Goal: Transaction & Acquisition: Purchase product/service

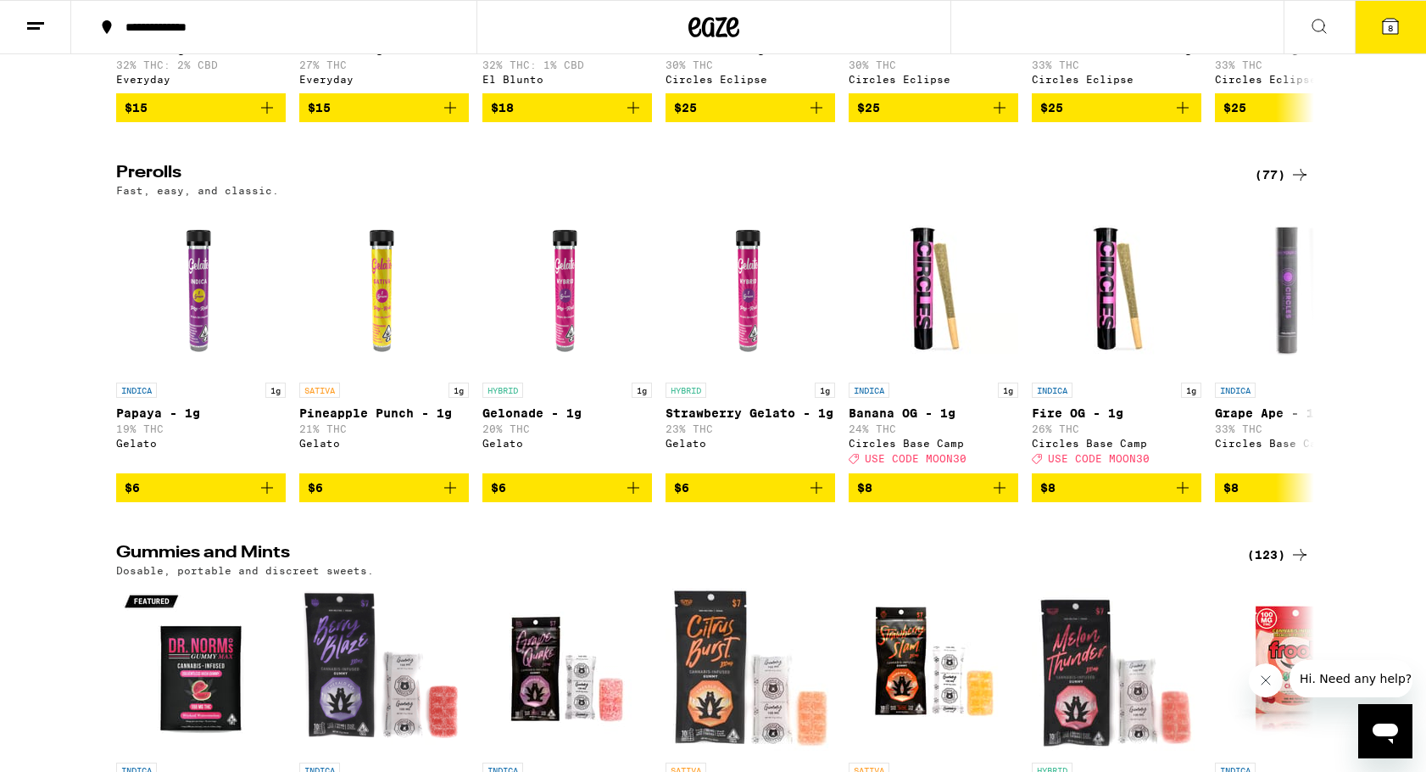
scroll to position [5298, 0]
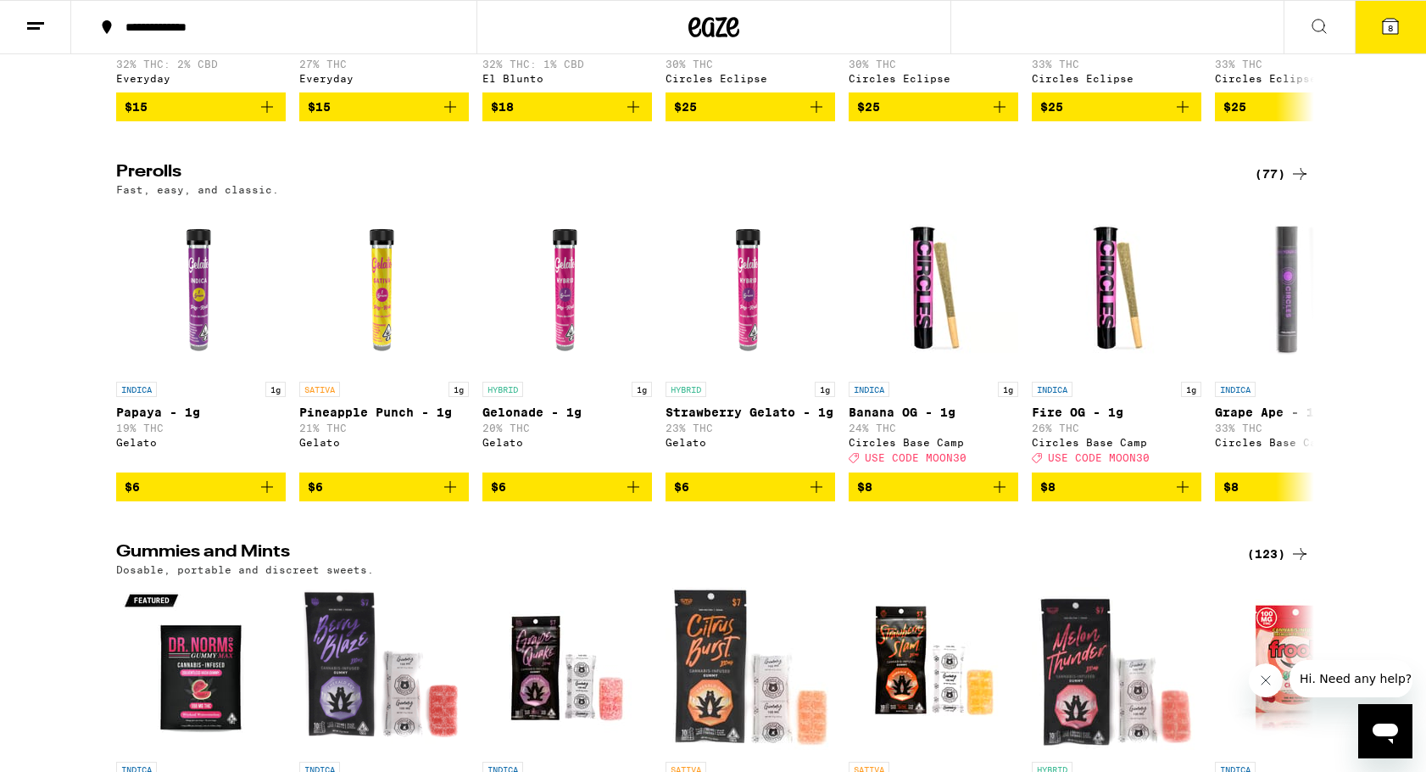
click at [1401, 20] on button "8" at bounding box center [1390, 27] width 71 height 53
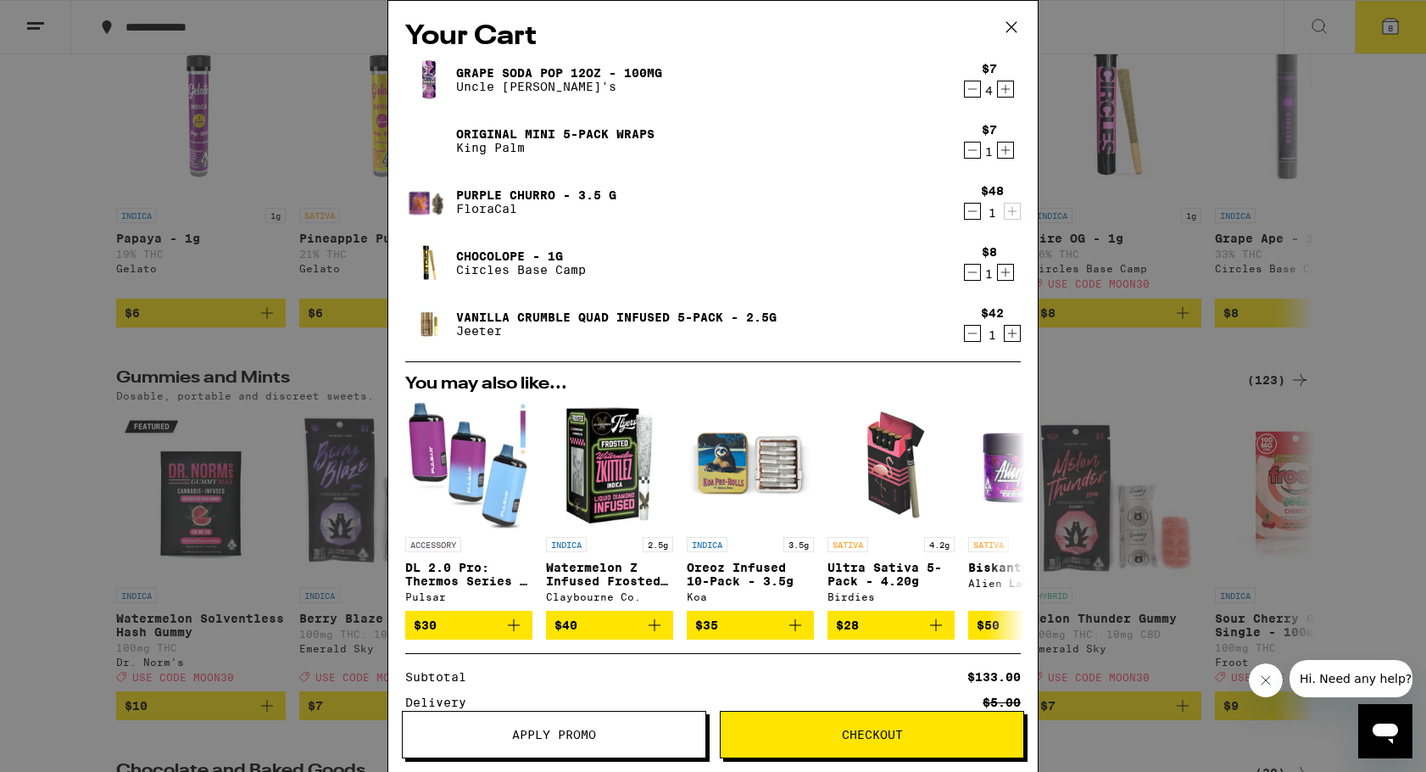
click at [1008, 27] on icon at bounding box center [1011, 26] width 25 height 25
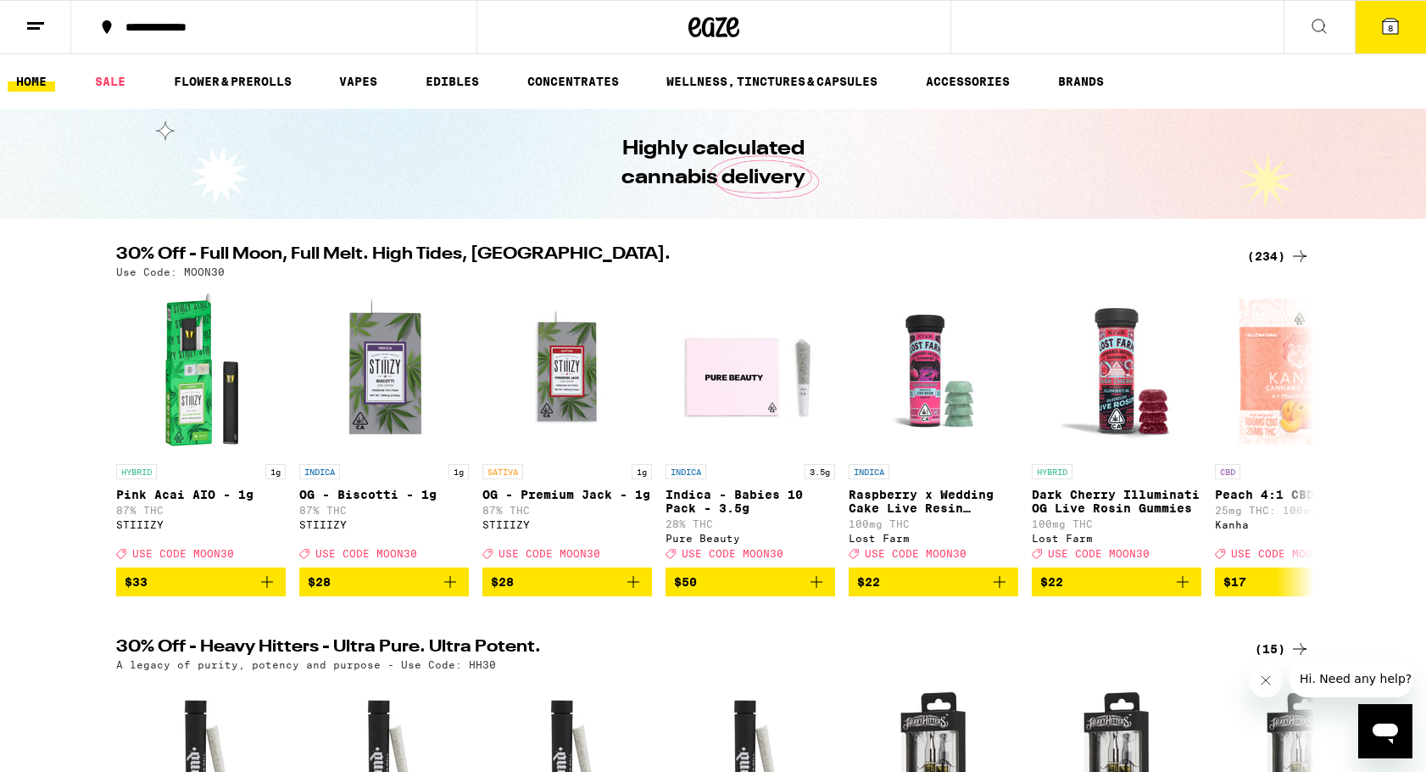
click at [1279, 253] on div "(234)" at bounding box center [1278, 256] width 63 height 20
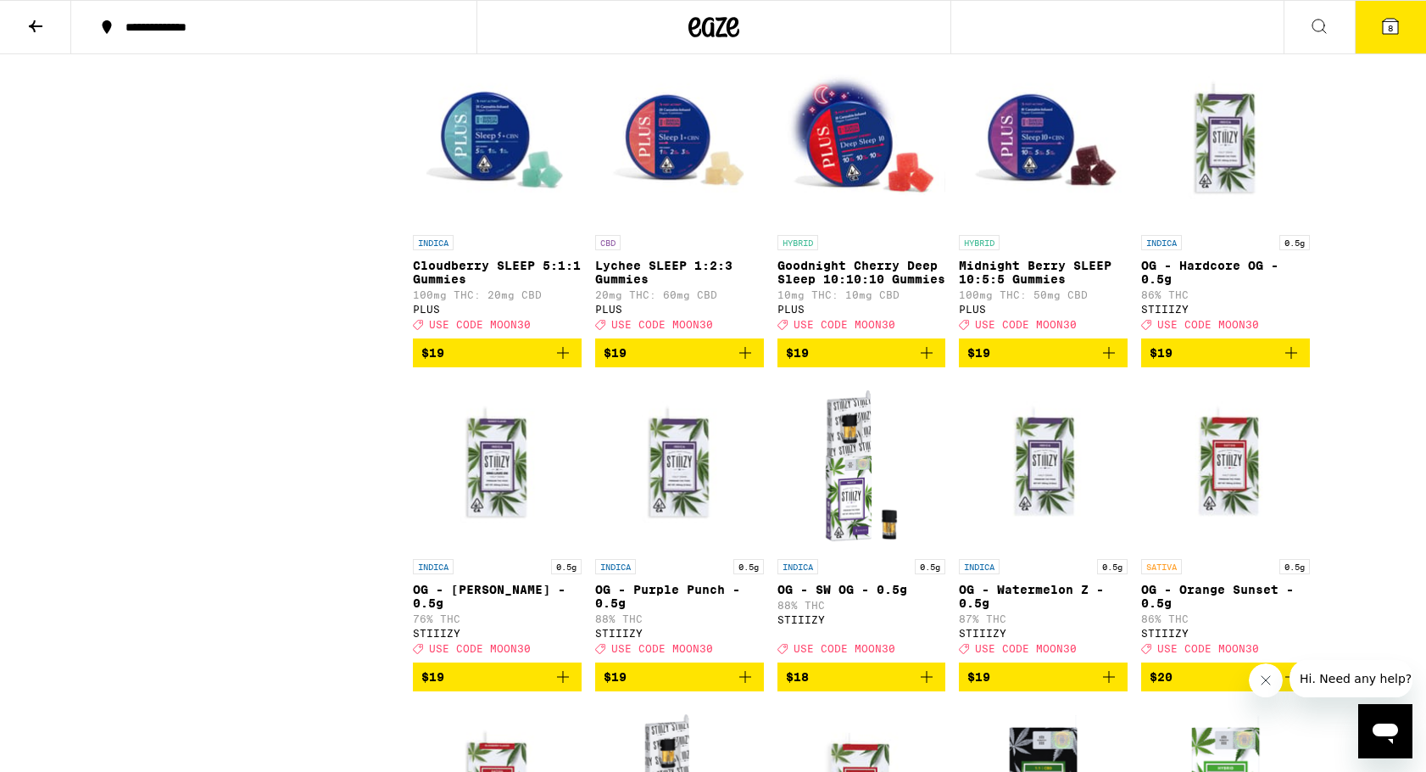
scroll to position [5976, 0]
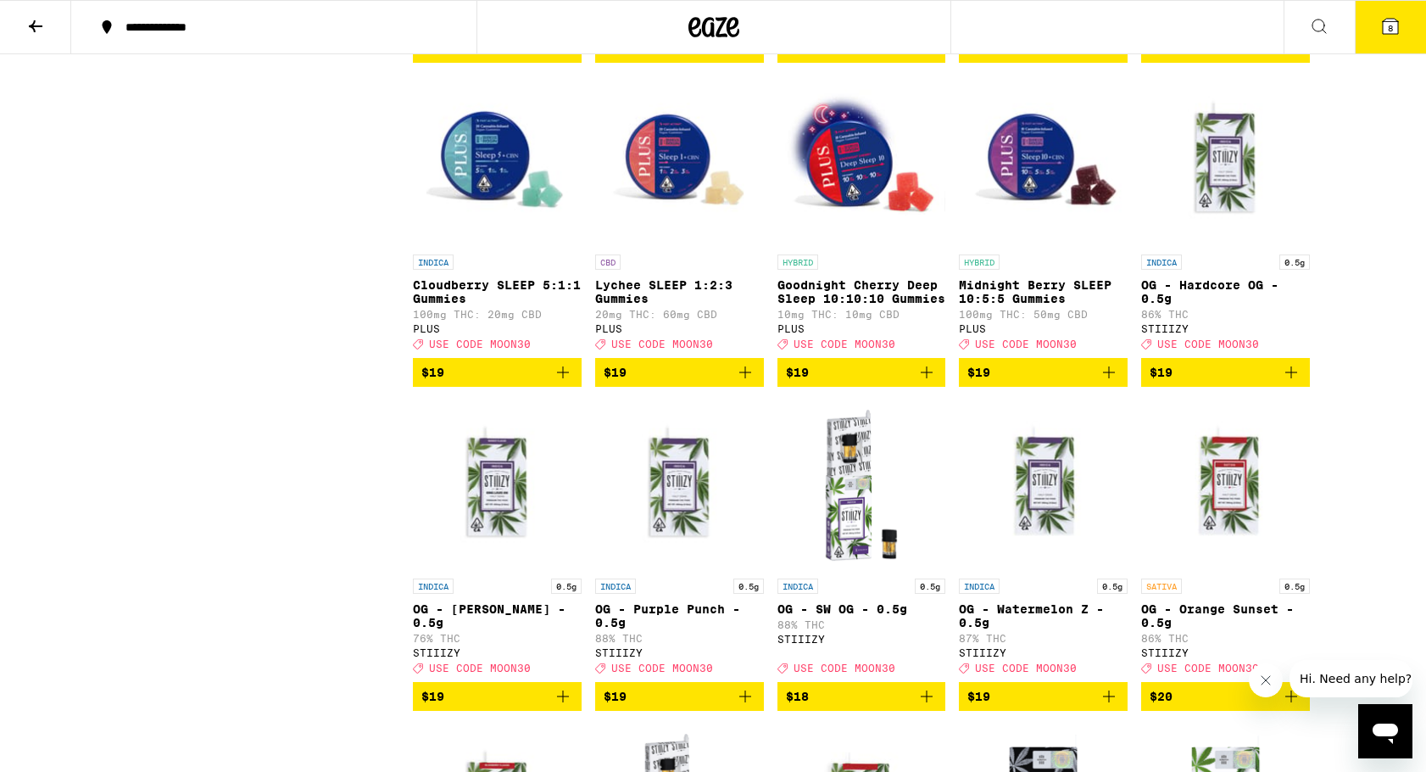
click at [28, 20] on icon at bounding box center [35, 26] width 20 height 20
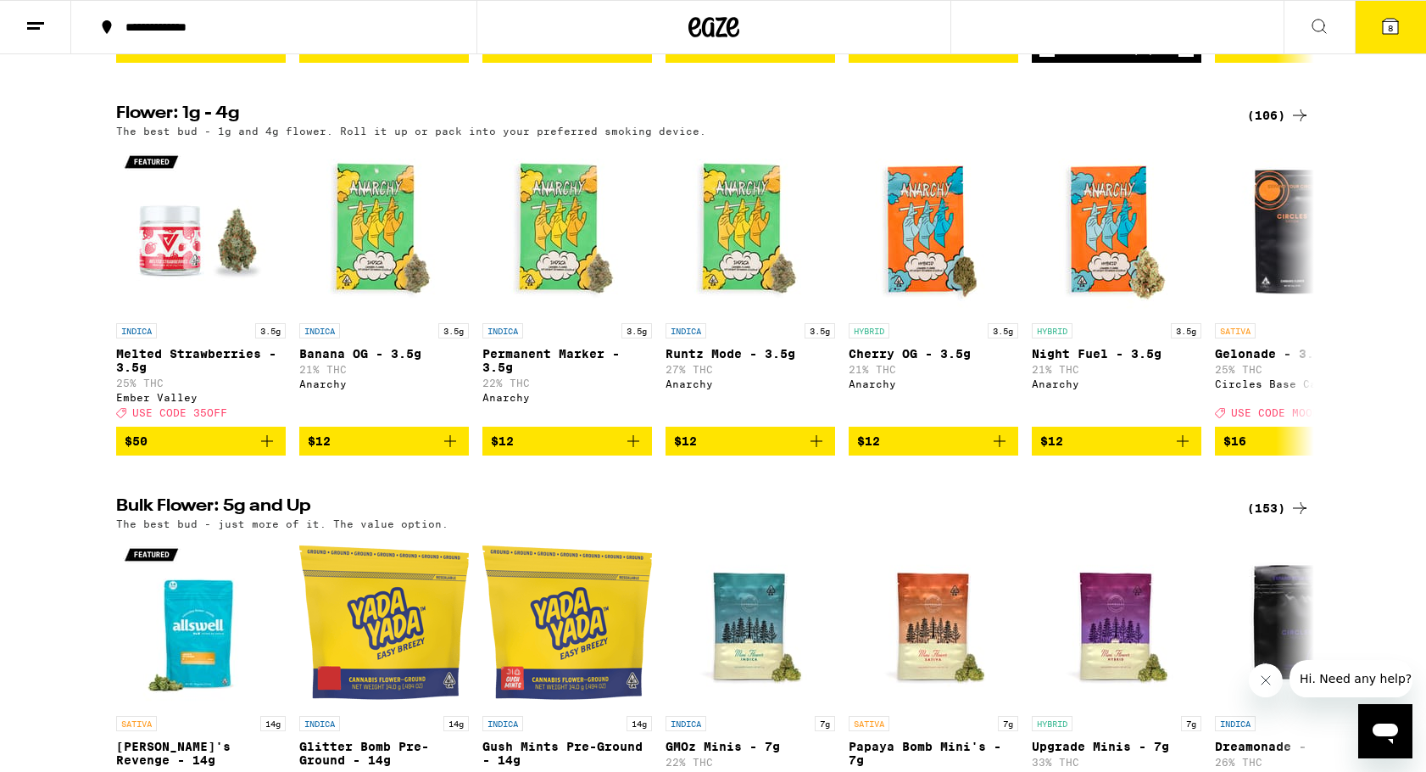
scroll to position [2093, 0]
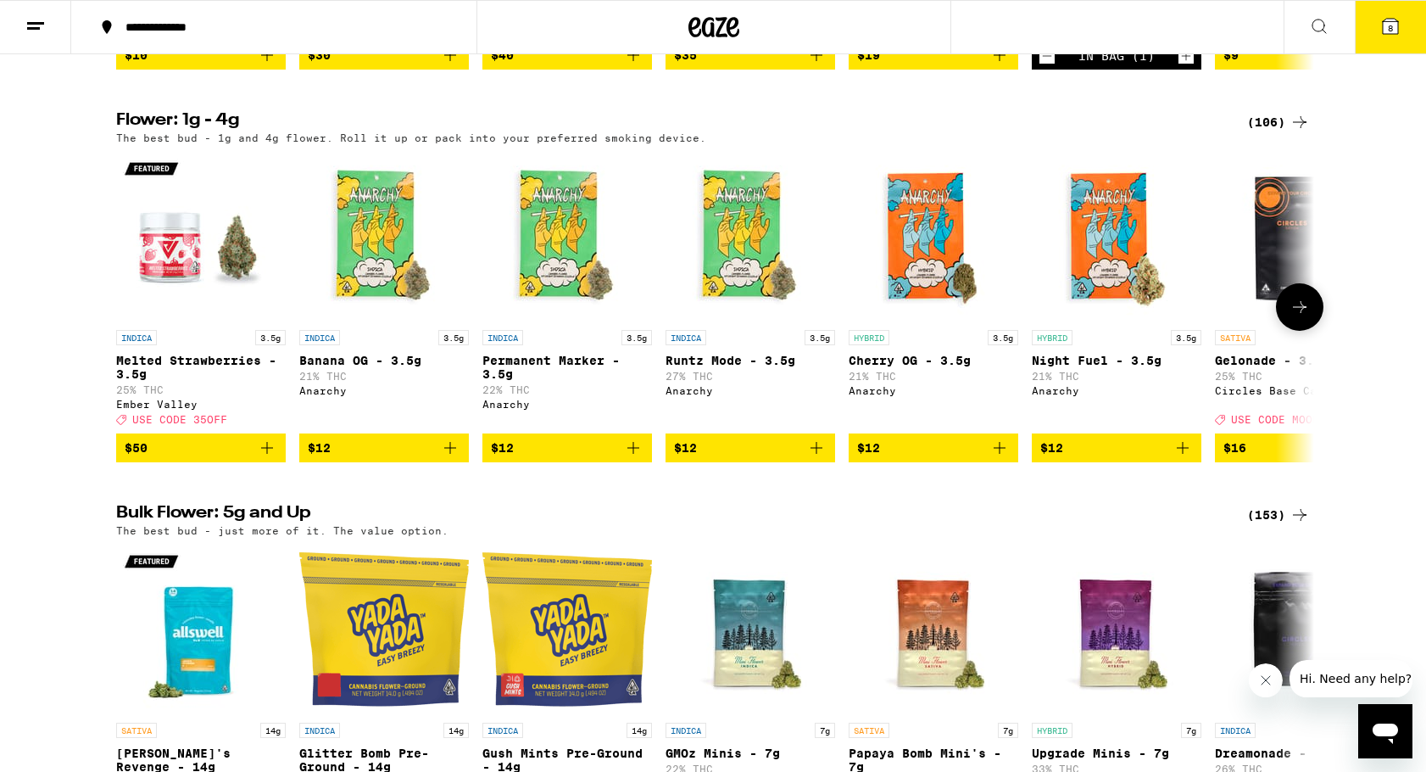
click at [1311, 331] on button at bounding box center [1299, 306] width 47 height 47
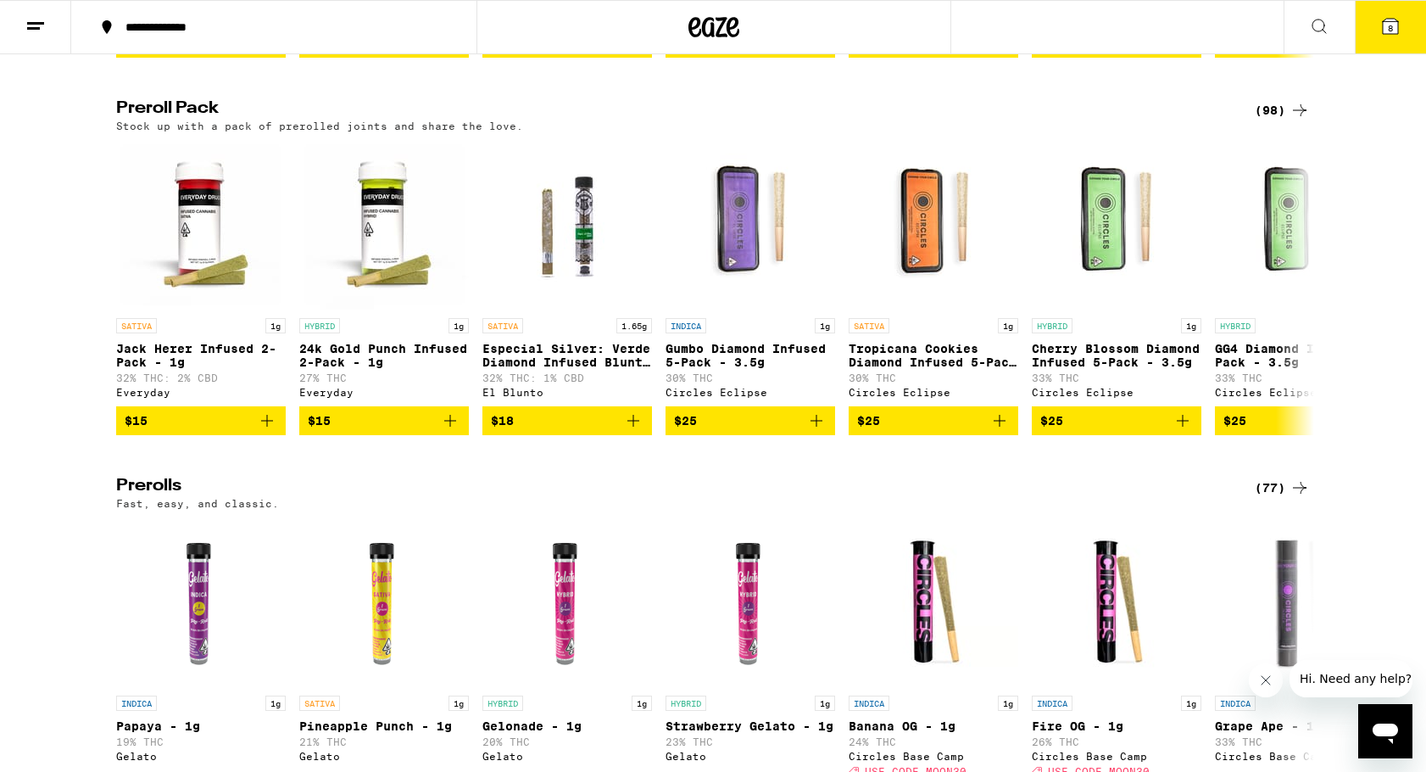
scroll to position [4976, 0]
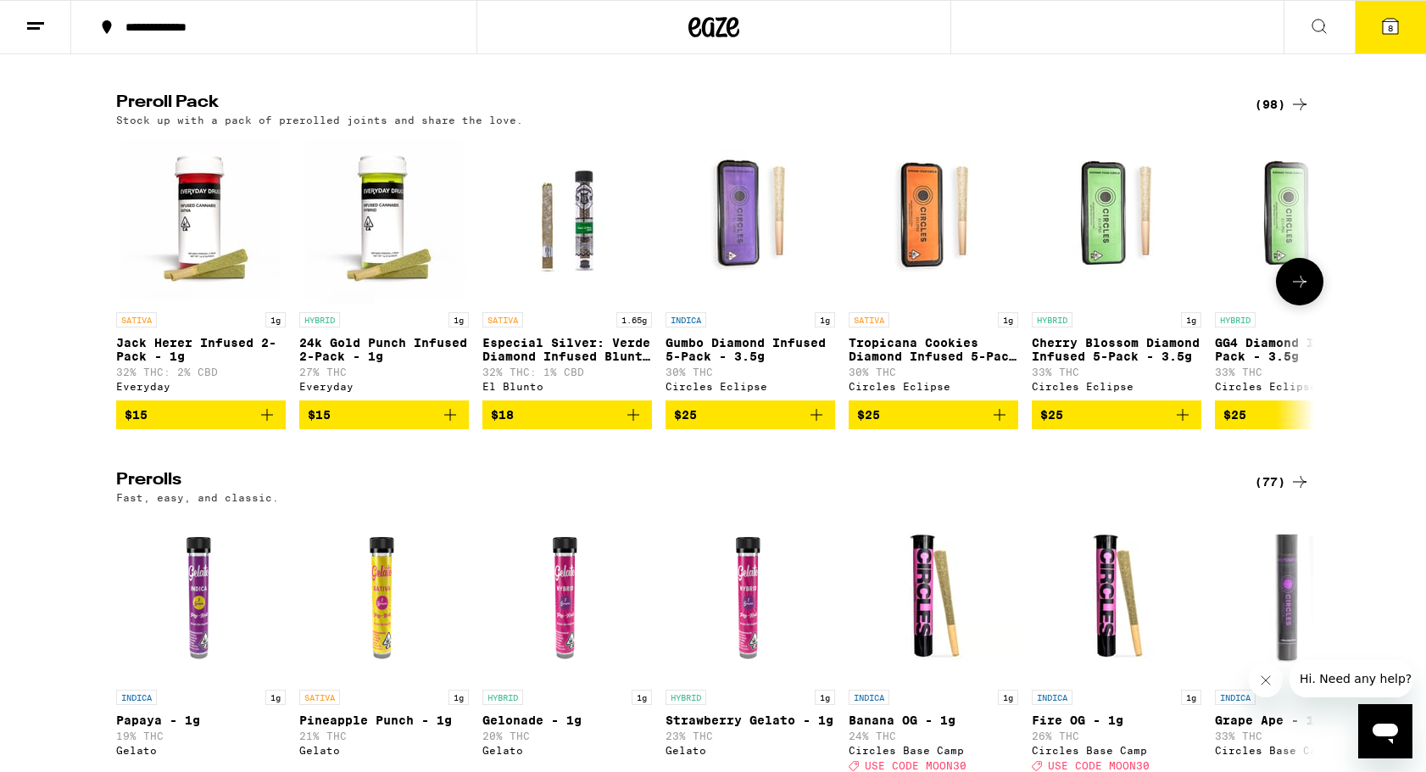
click at [1303, 287] on icon at bounding box center [1300, 282] width 14 height 12
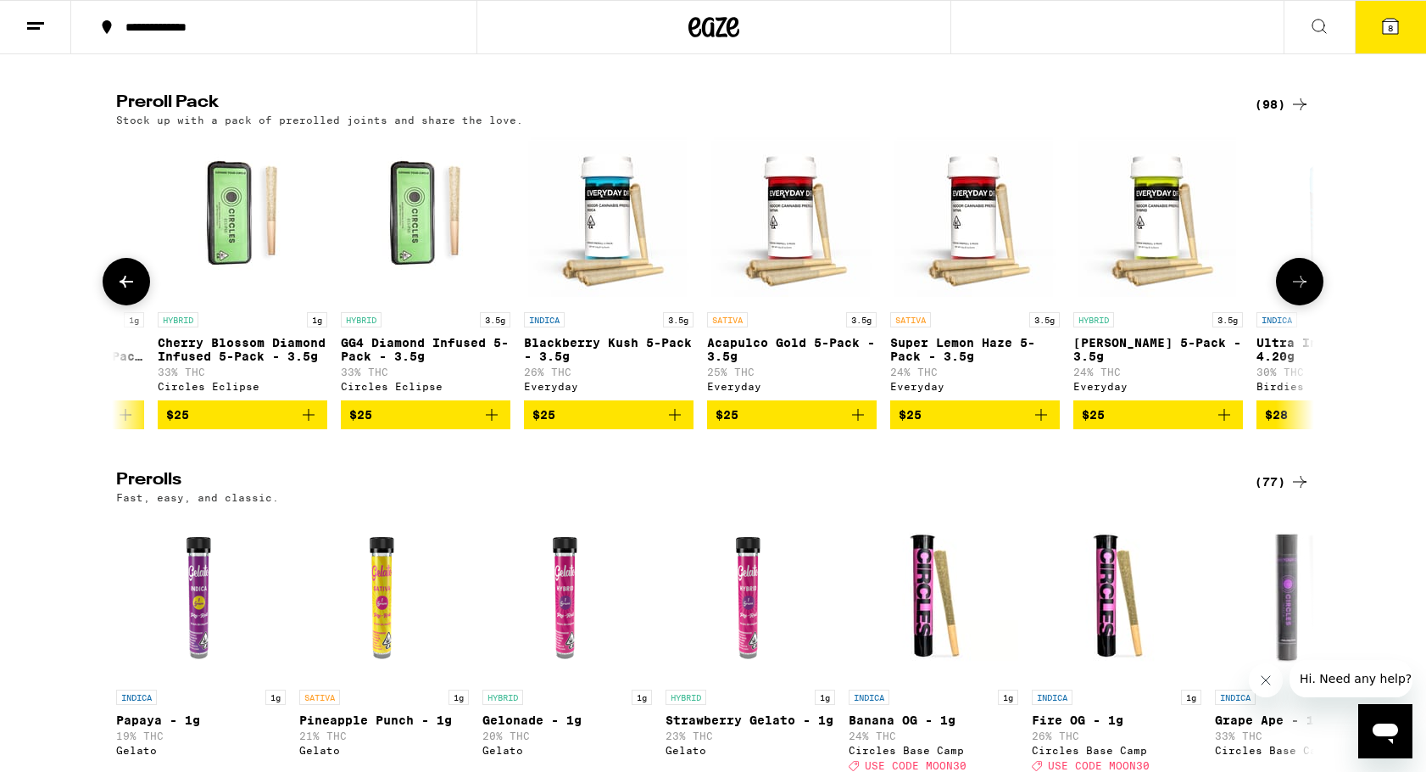
scroll to position [0, 1009]
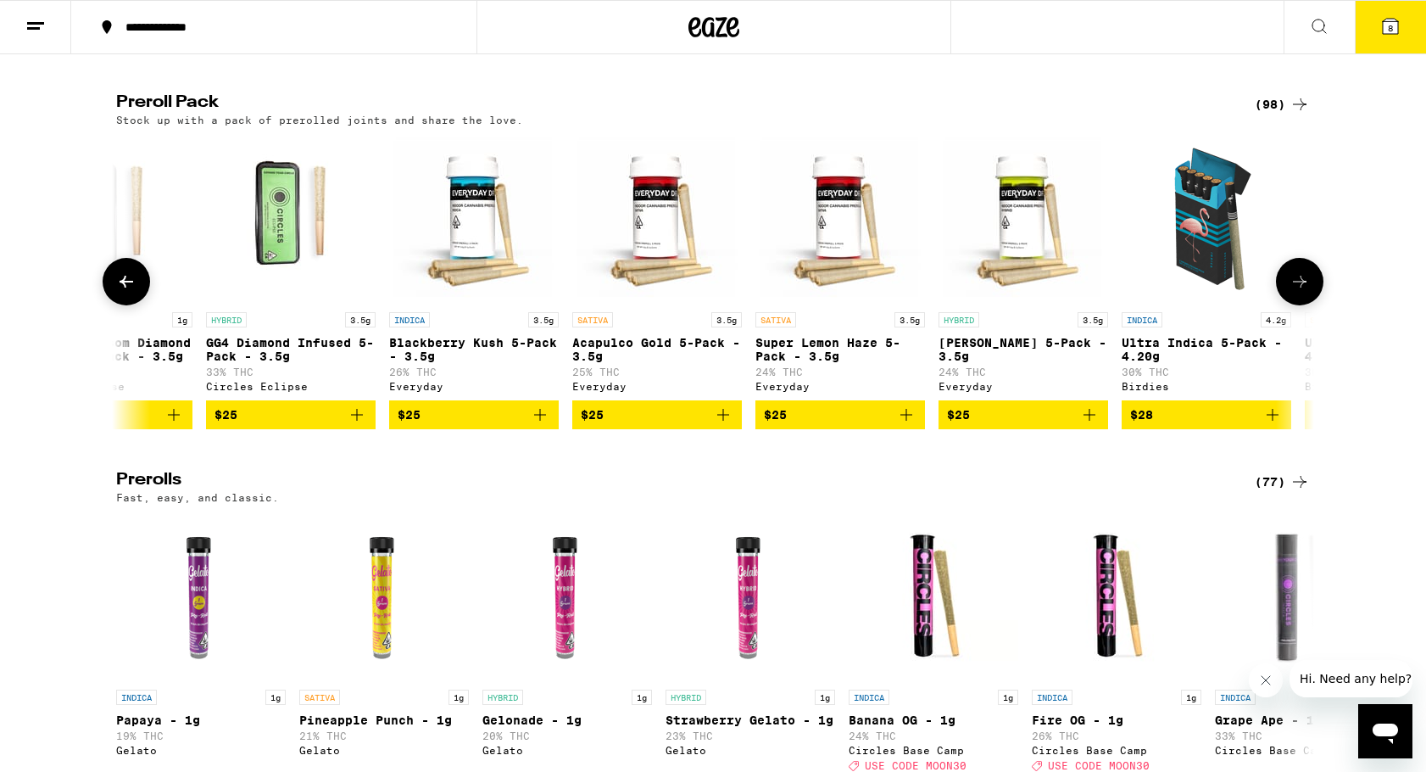
click at [1303, 287] on icon at bounding box center [1300, 282] width 14 height 12
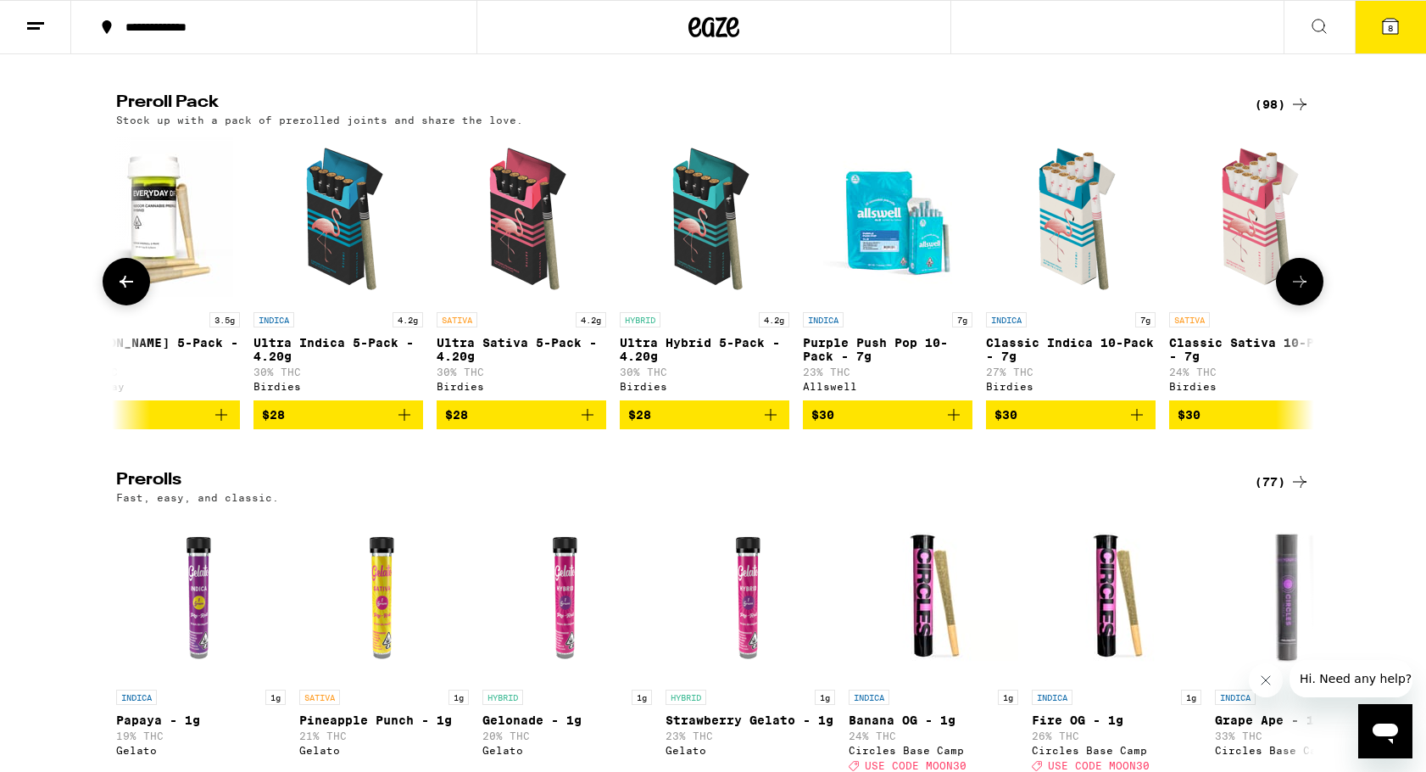
scroll to position [0, 2018]
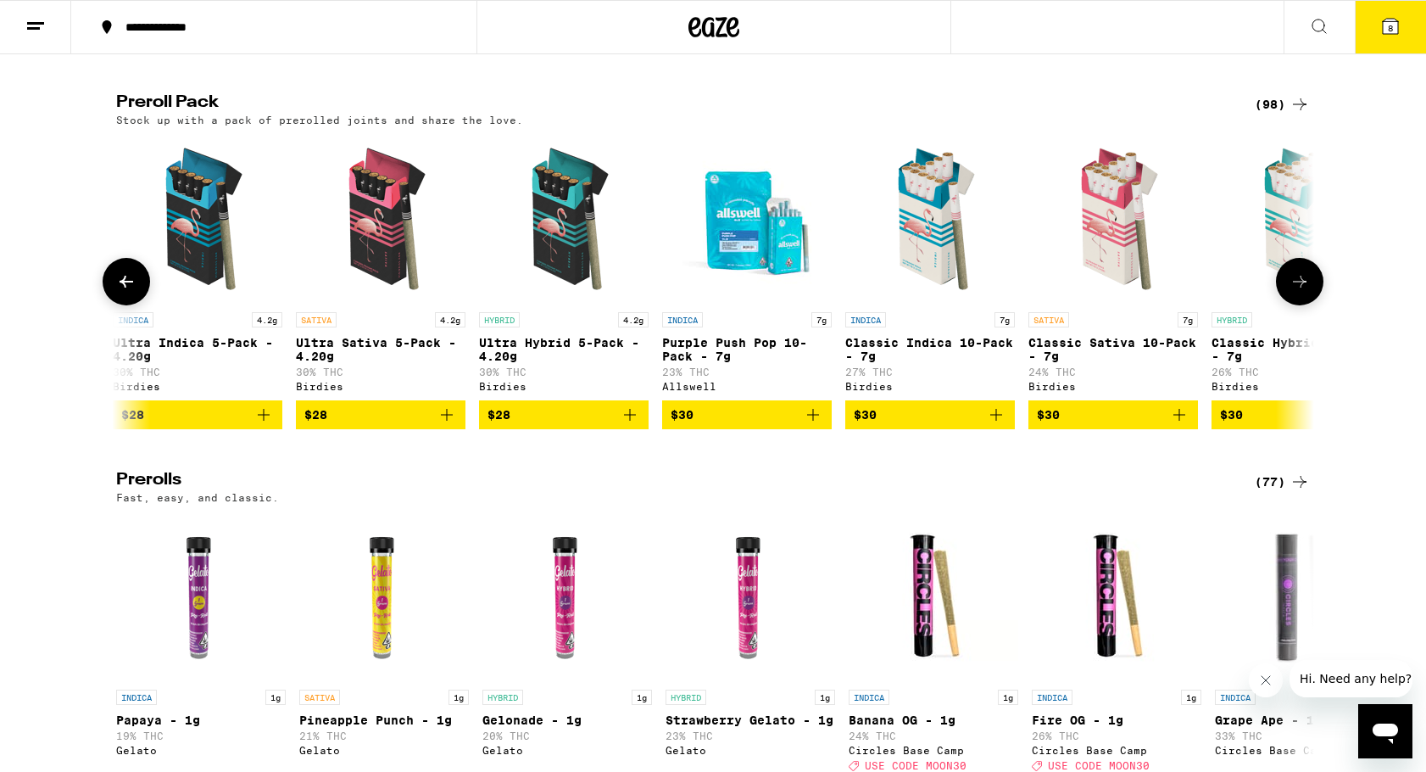
click at [1303, 287] on icon at bounding box center [1300, 282] width 14 height 12
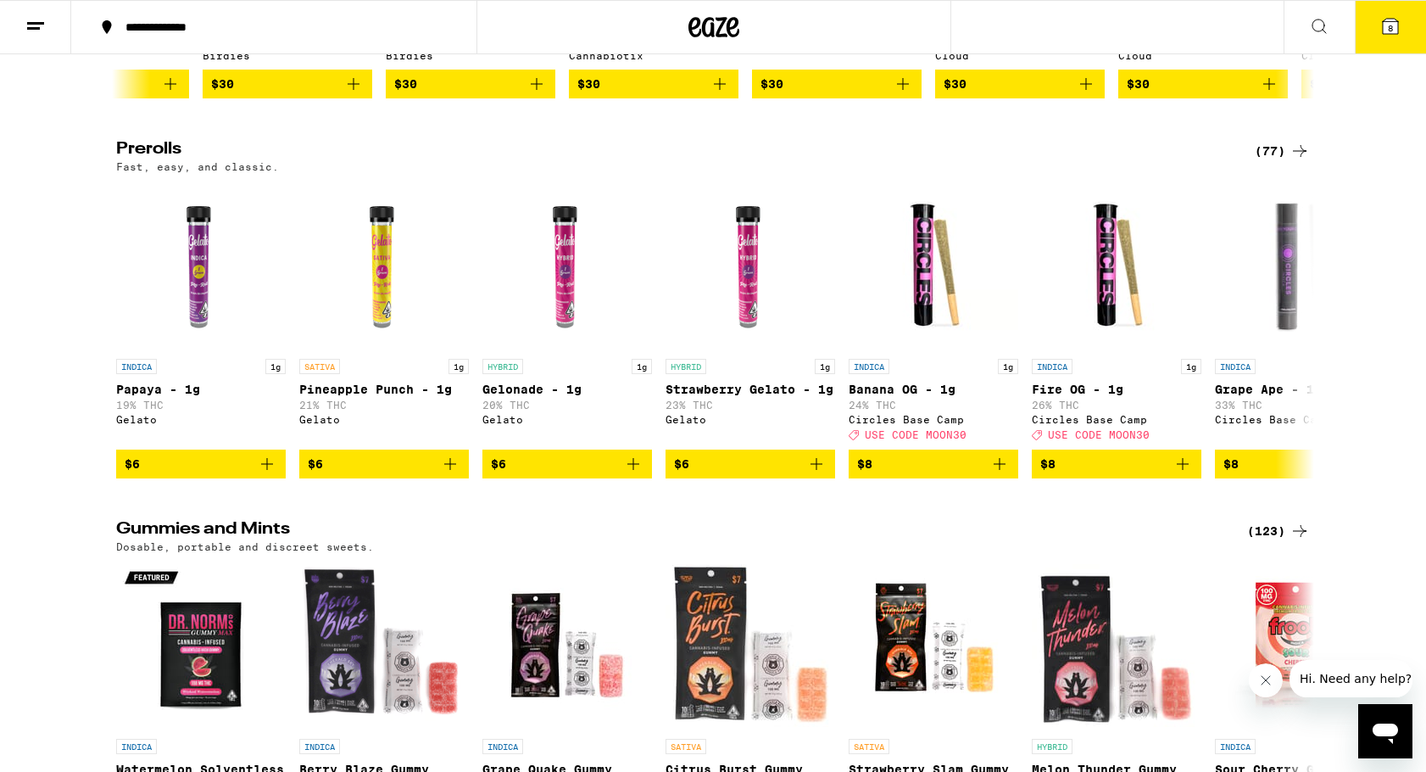
scroll to position [5363, 0]
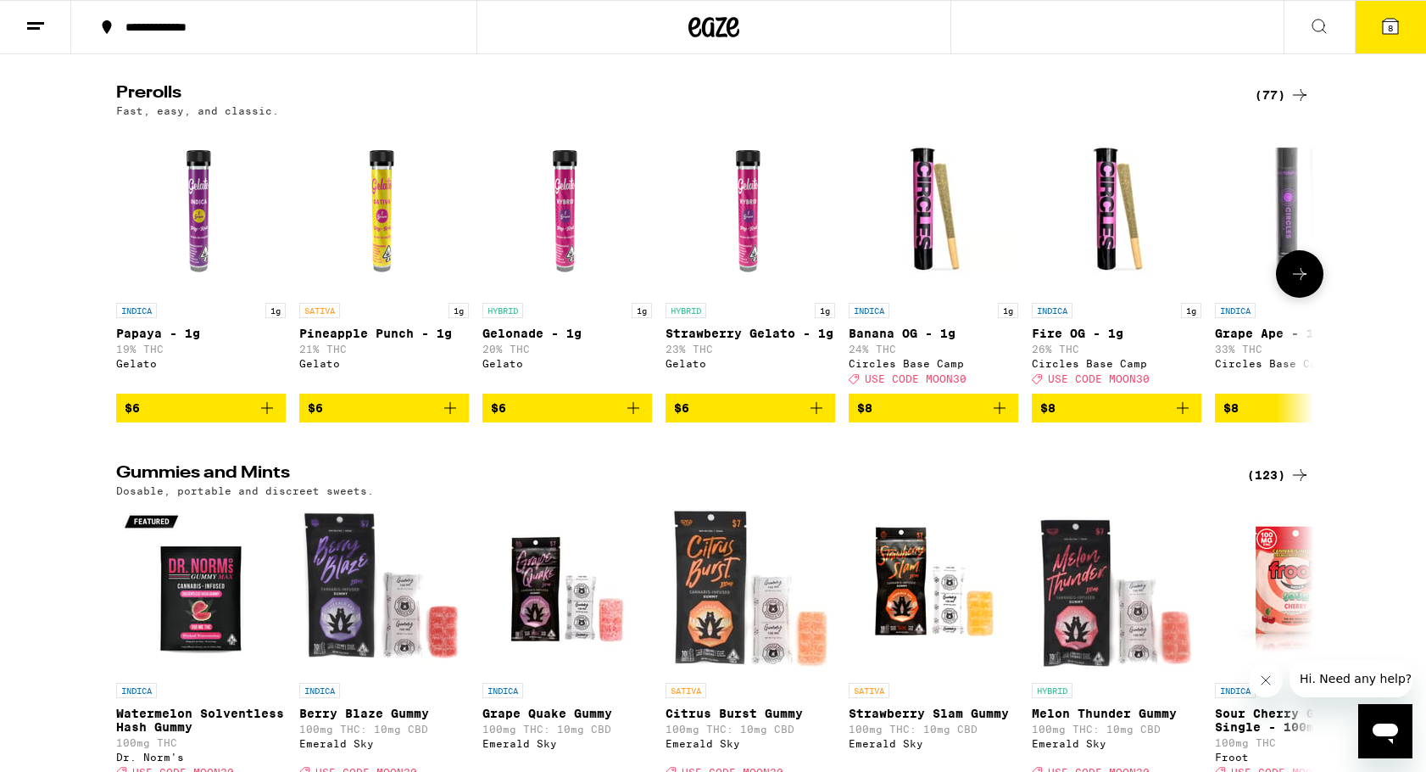
click at [1294, 284] on icon at bounding box center [1300, 274] width 20 height 20
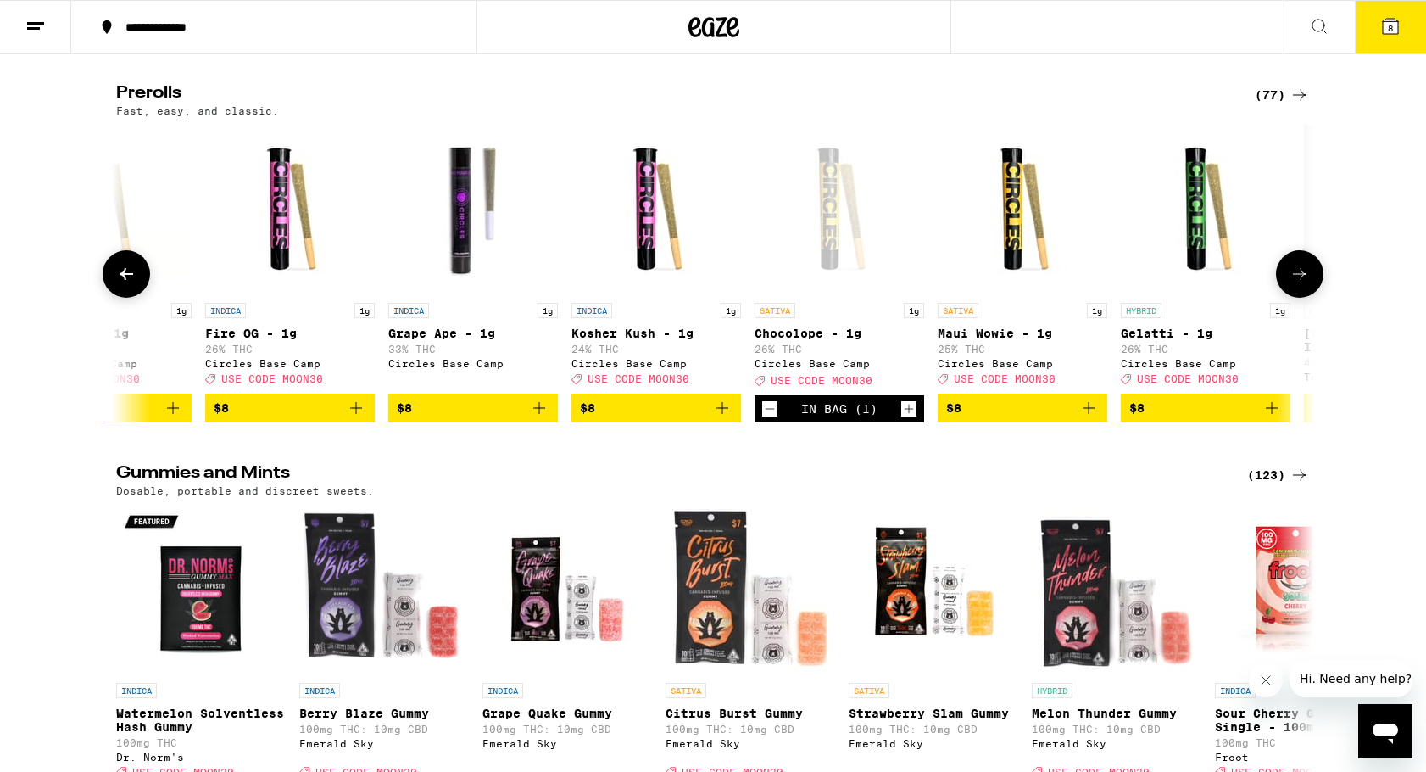
scroll to position [0, 1009]
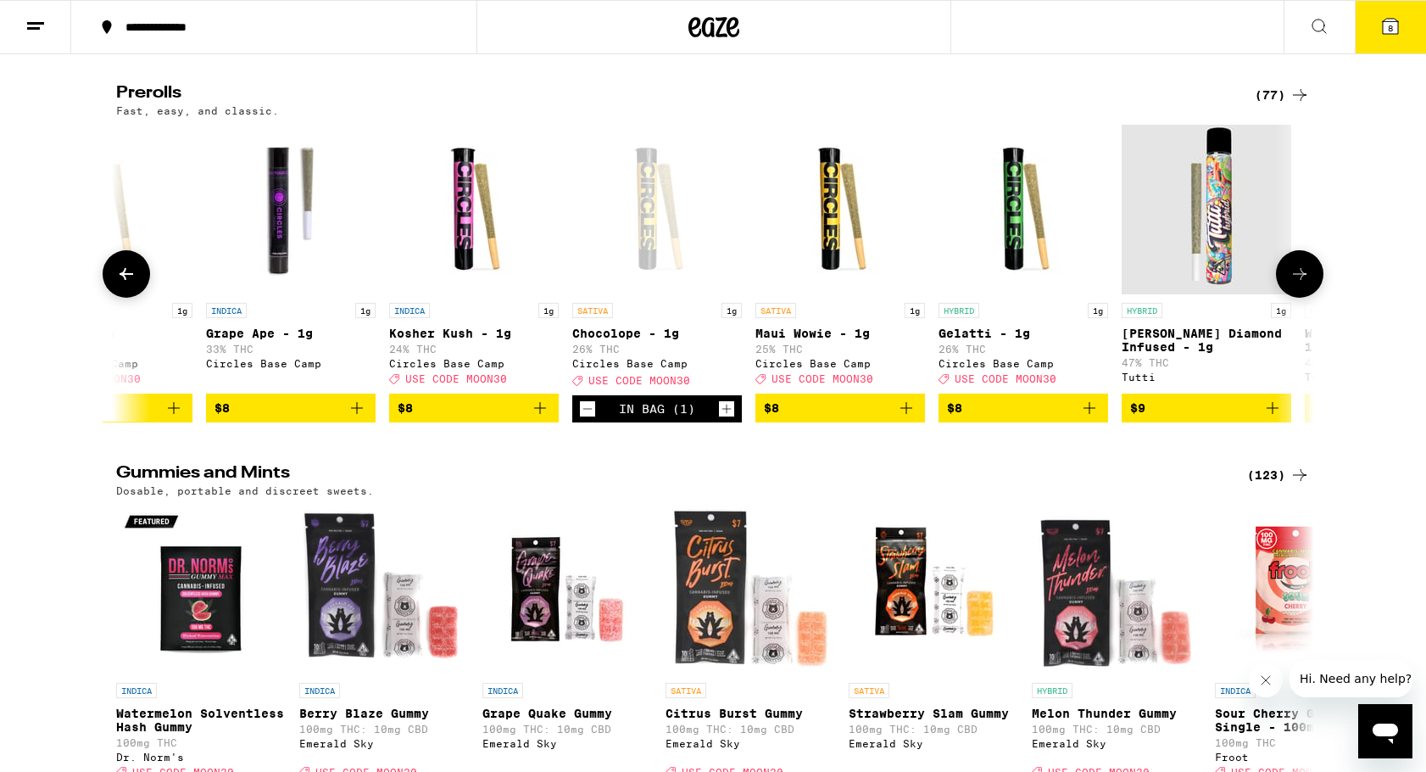
click at [1307, 284] on icon at bounding box center [1300, 274] width 20 height 20
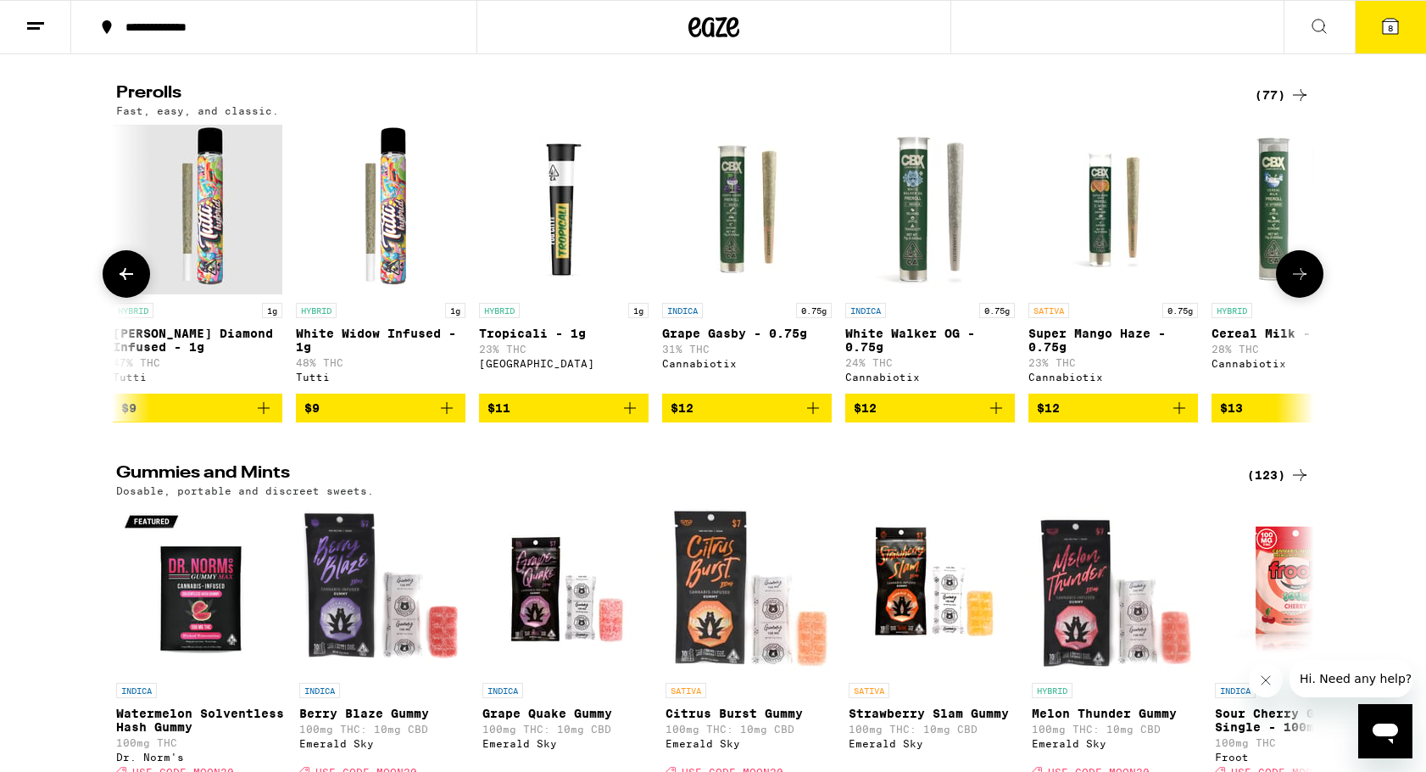
click at [1303, 280] on icon at bounding box center [1300, 274] width 14 height 12
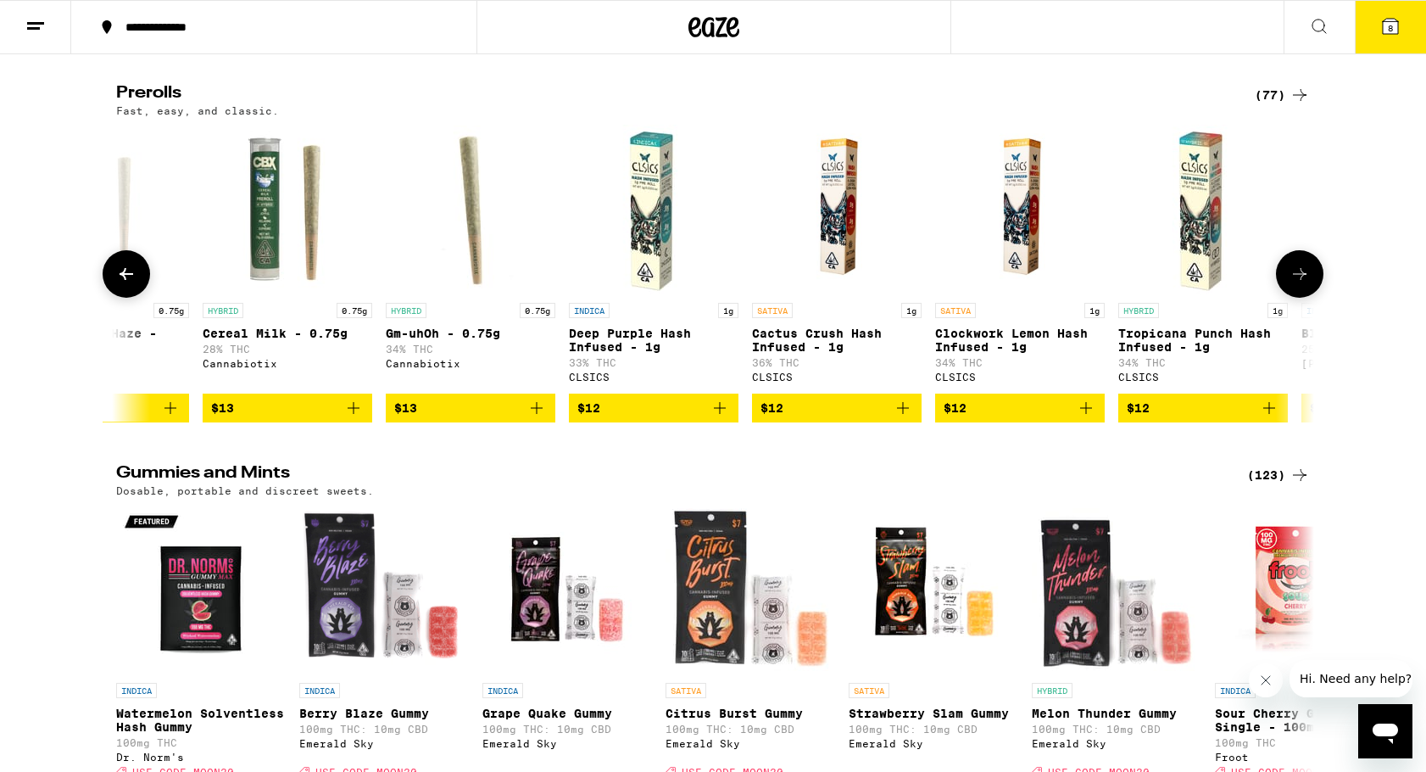
click at [131, 284] on icon at bounding box center [126, 274] width 20 height 20
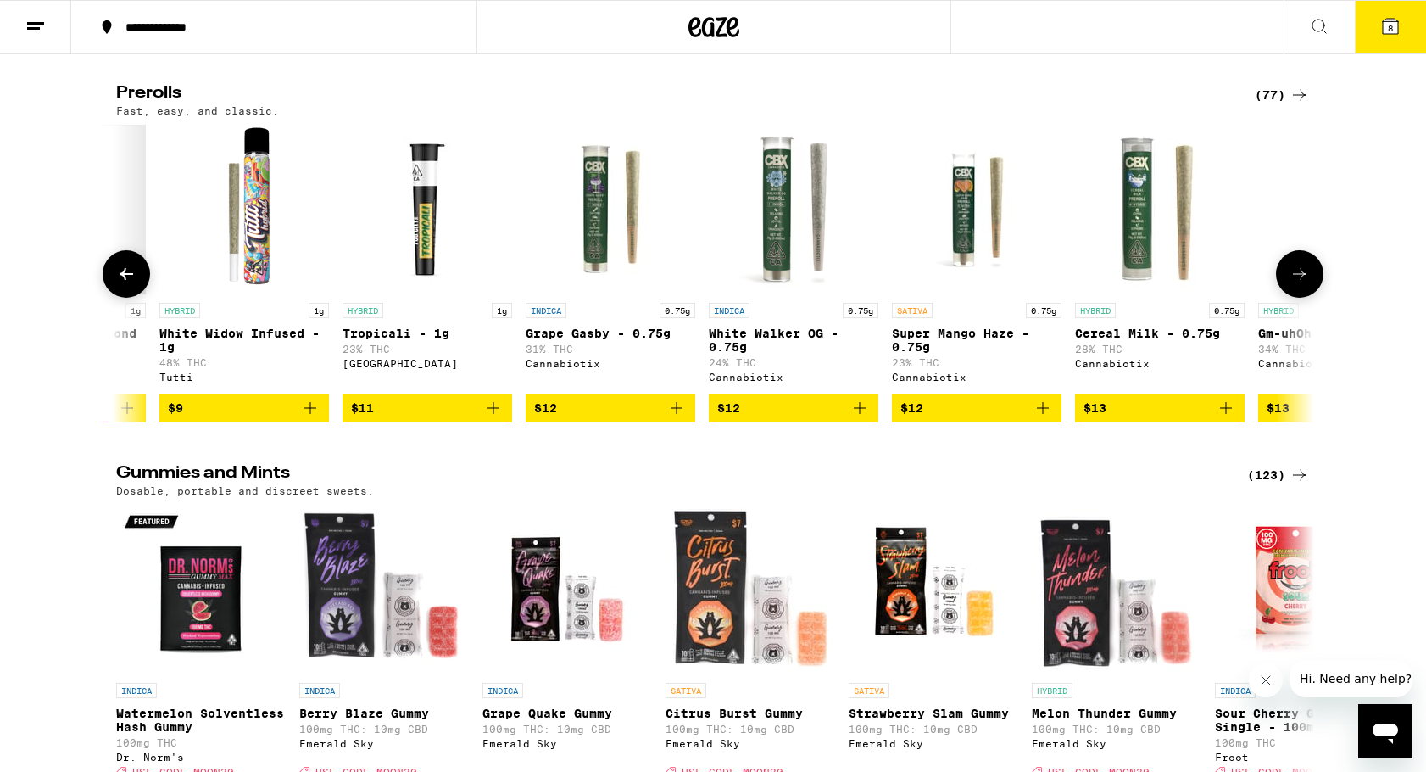
scroll to position [0, 2018]
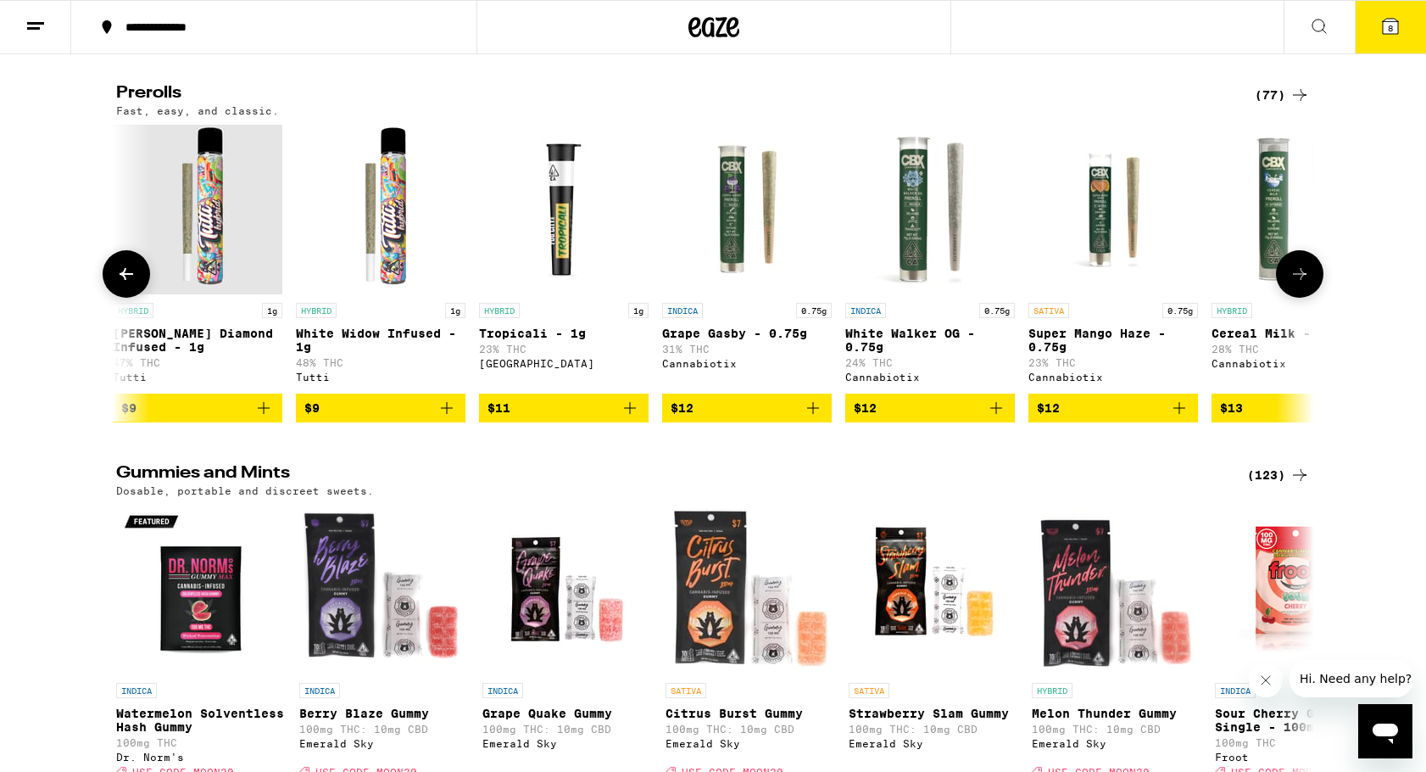
click at [1292, 284] on icon at bounding box center [1300, 274] width 20 height 20
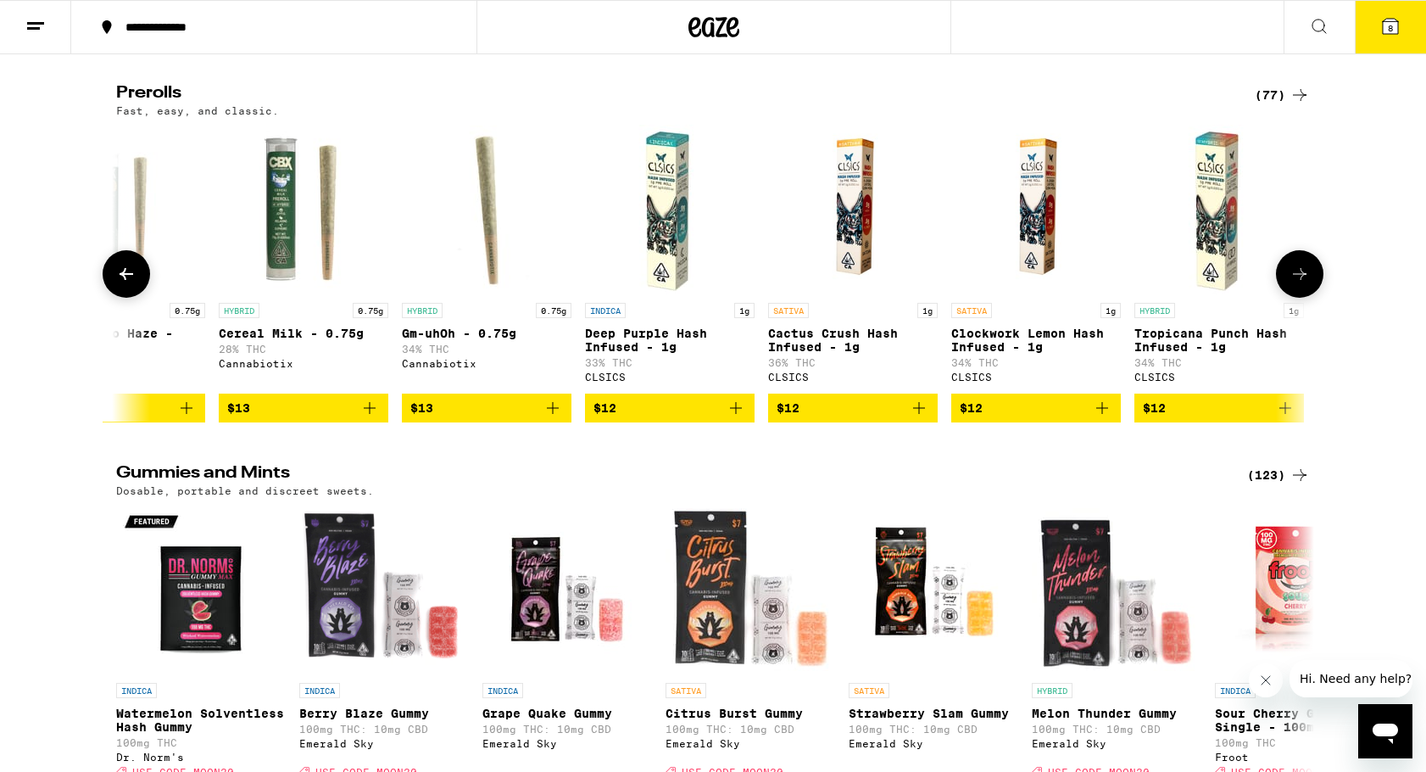
scroll to position [0, 3027]
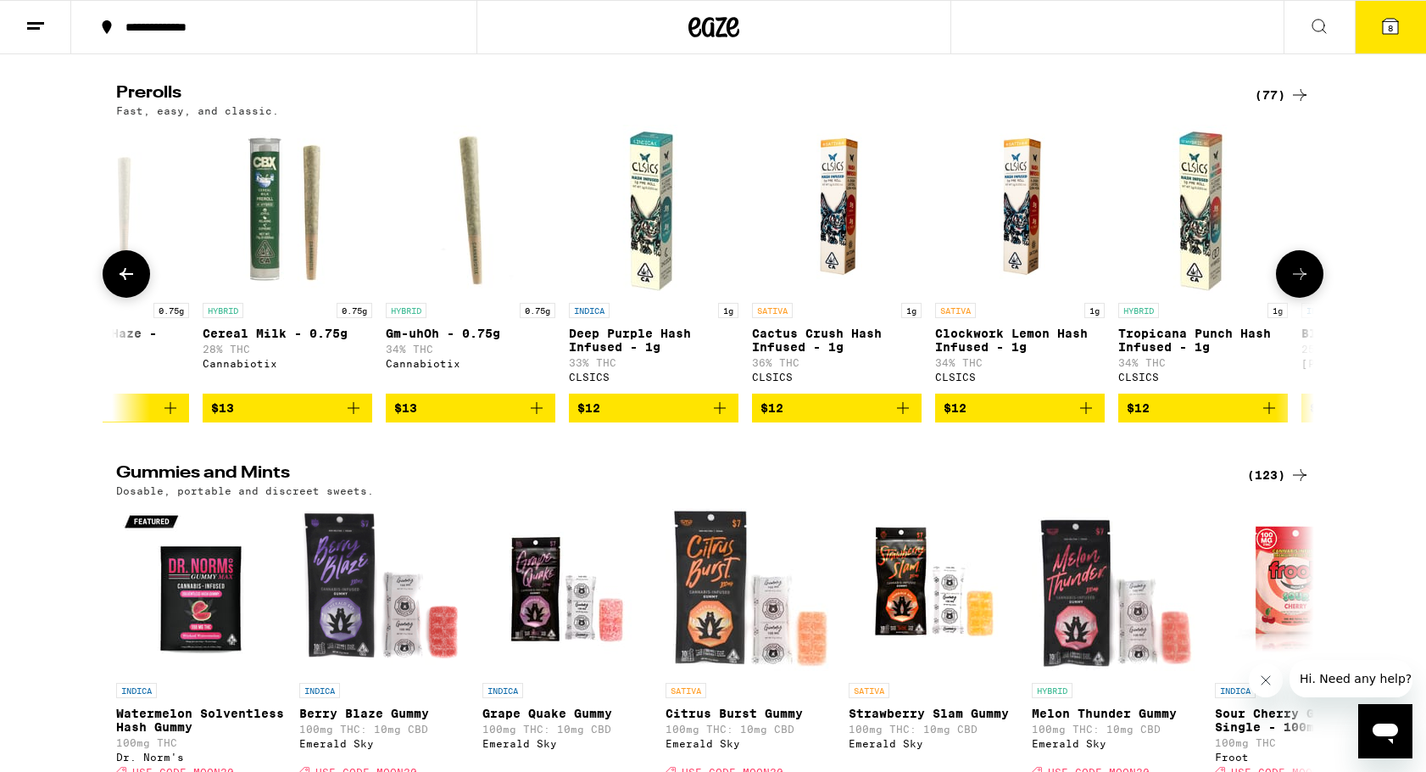
click at [263, 294] on img "Open page for Cereal Milk - 0.75g from Cannabiotix" at bounding box center [288, 210] width 170 height 170
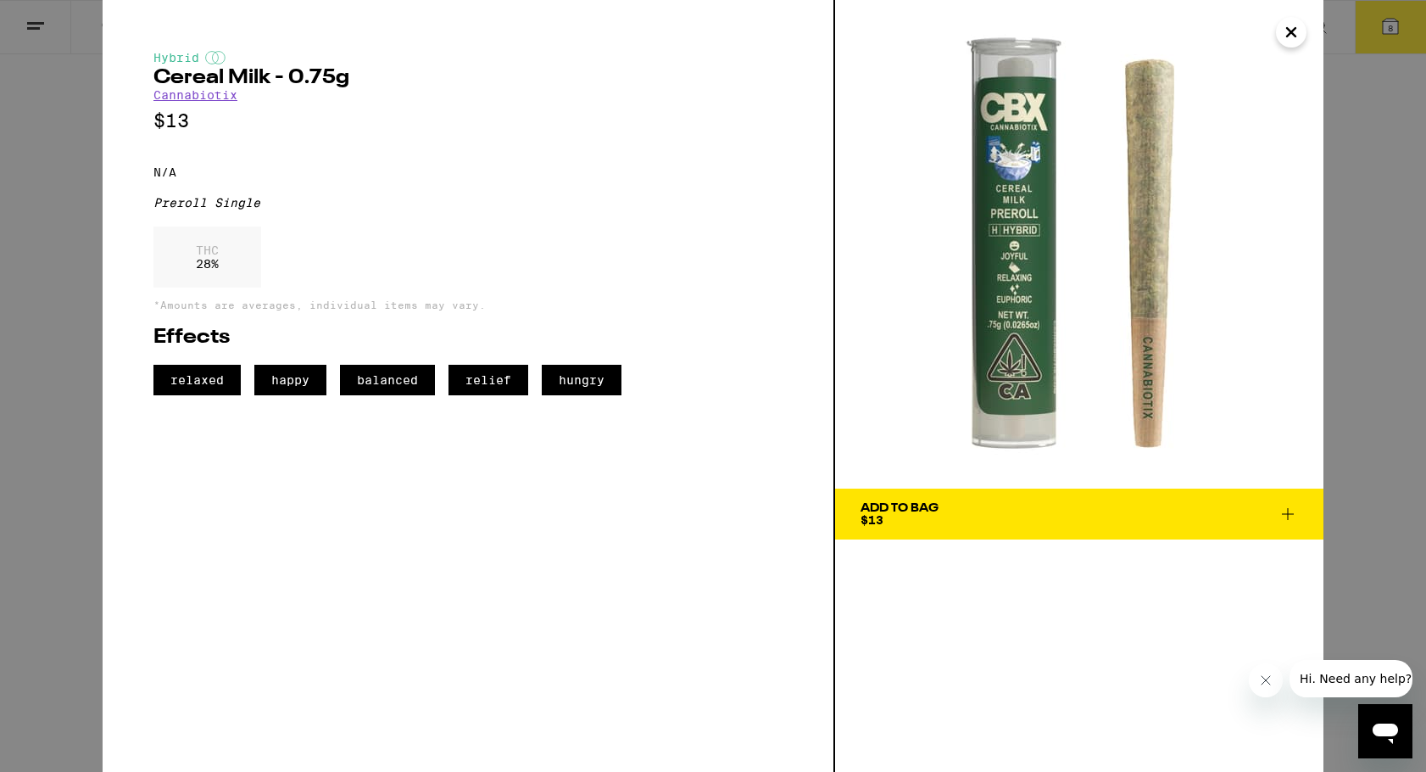
click at [1291, 32] on icon "Close" at bounding box center [1291, 32] width 8 height 8
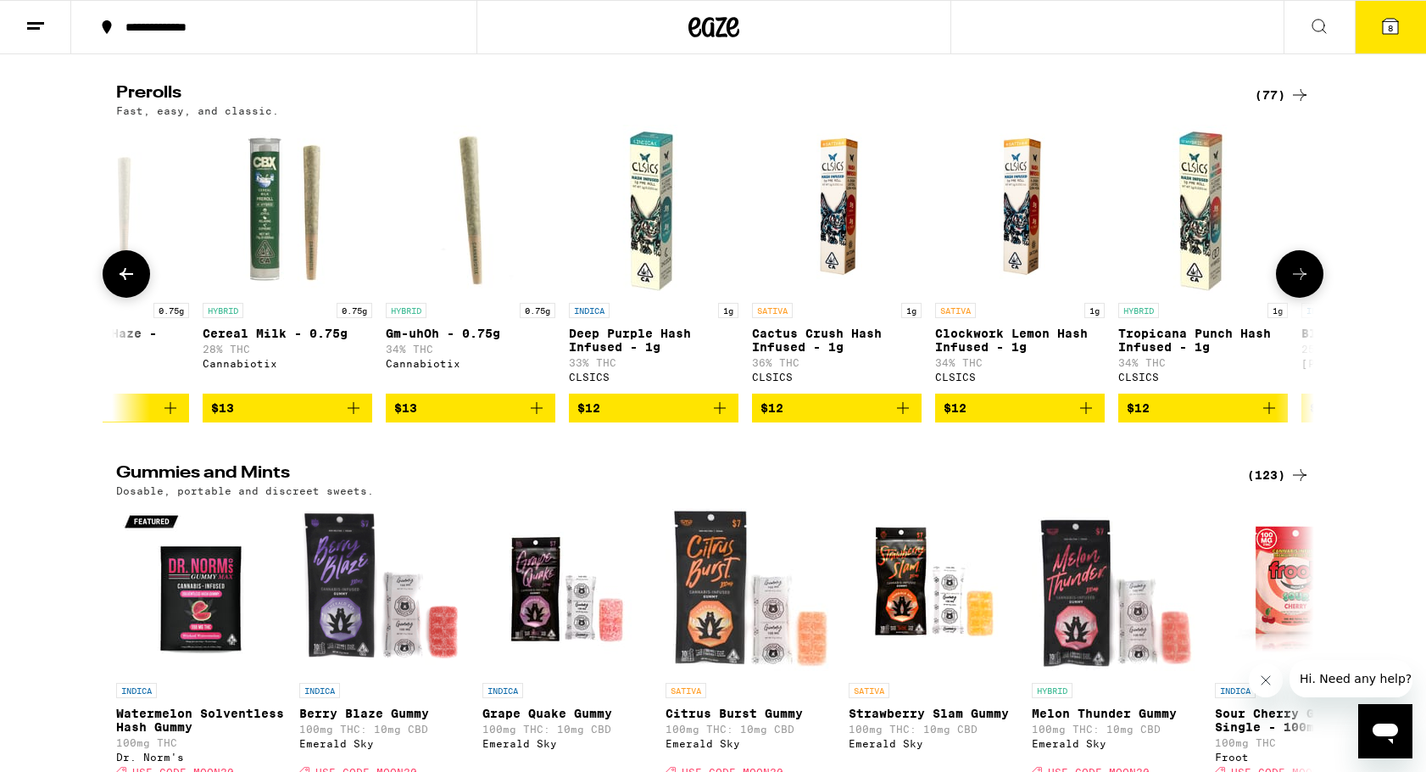
click at [124, 280] on icon at bounding box center [127, 274] width 14 height 12
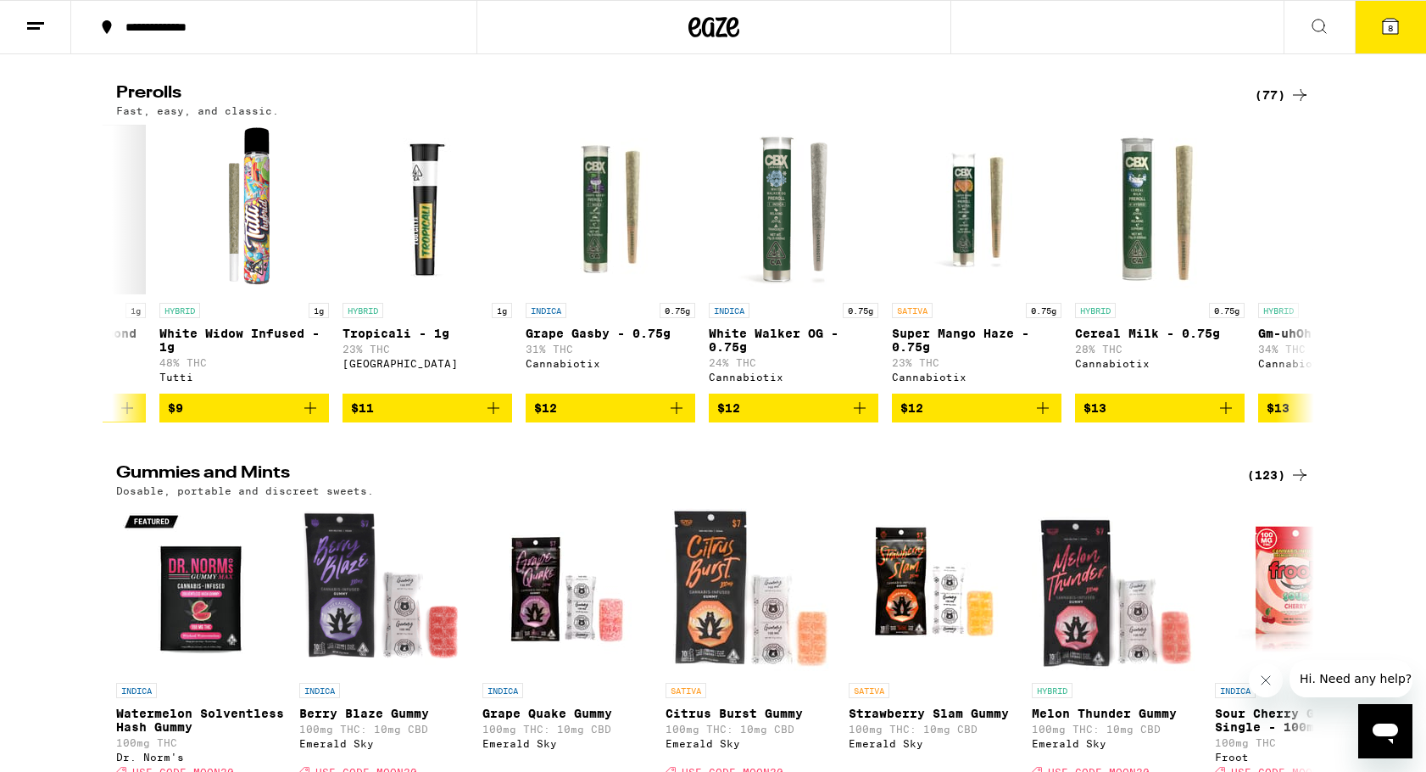
scroll to position [0, 2018]
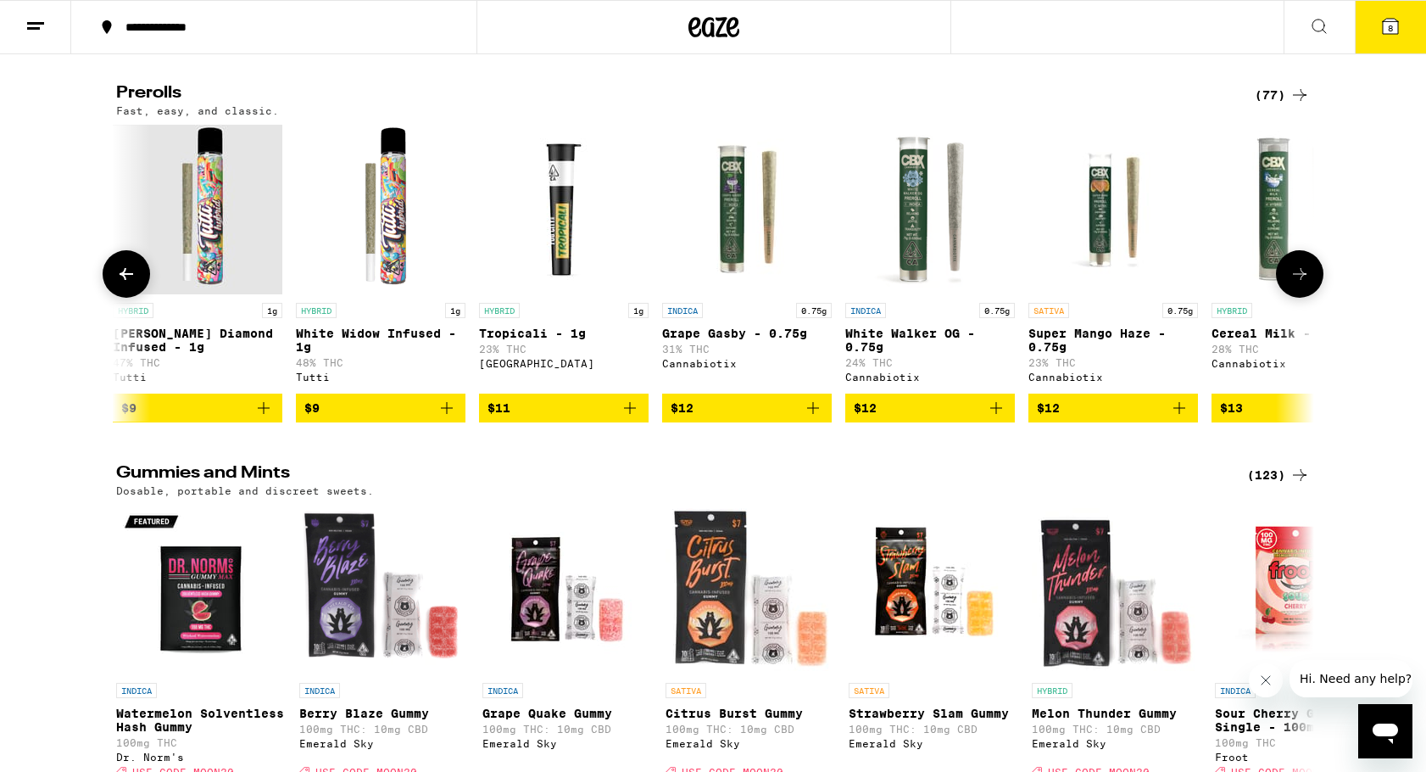
click at [449, 418] on icon "Add to bag" at bounding box center [447, 408] width 20 height 20
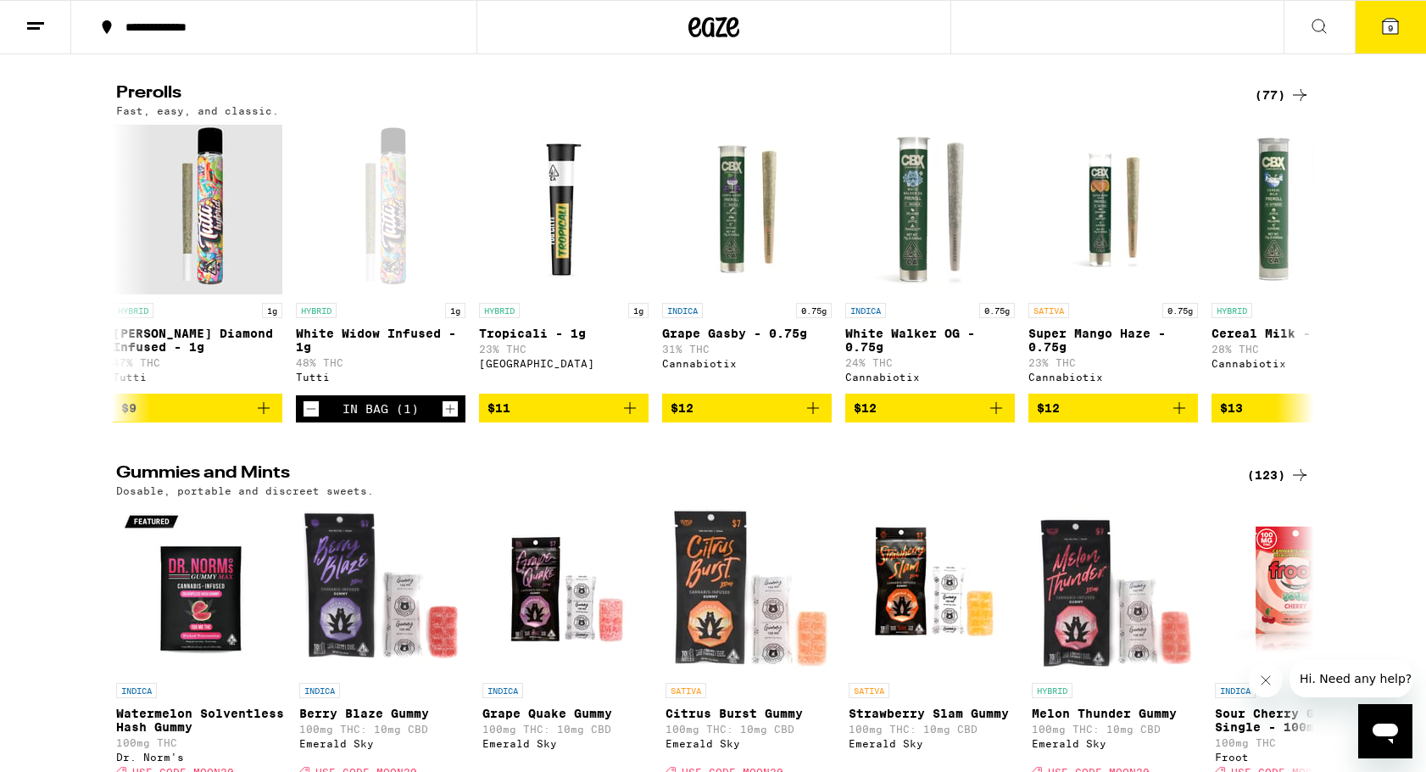
click at [1400, 25] on icon at bounding box center [1390, 26] width 20 height 20
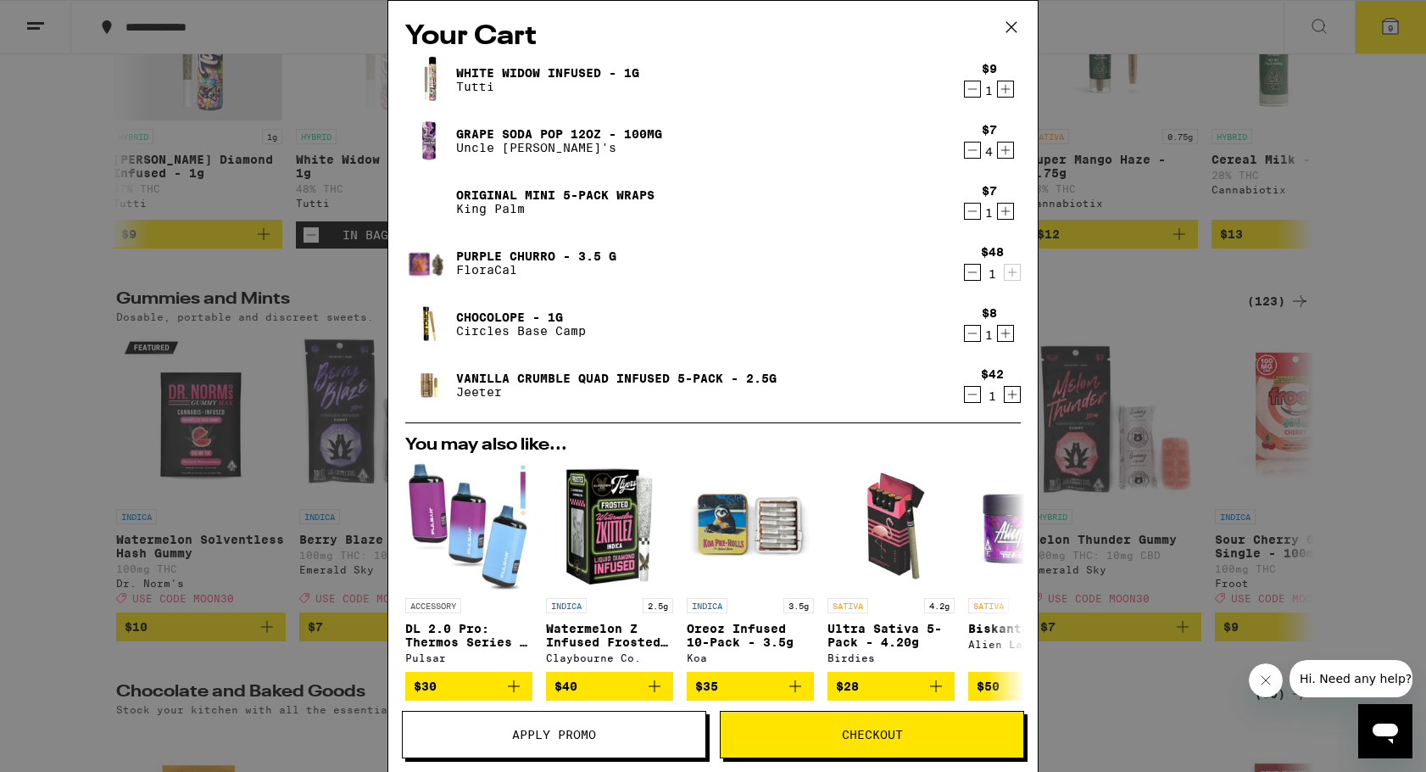
click at [391, 347] on div "Your Cart White Widow Infused - 1g Tutti $9 1 Grape Soda Pop 12oz - 100mg Uncle…" at bounding box center [712, 361] width 649 height 720
click at [784, 726] on button "Checkout" at bounding box center [872, 734] width 304 height 47
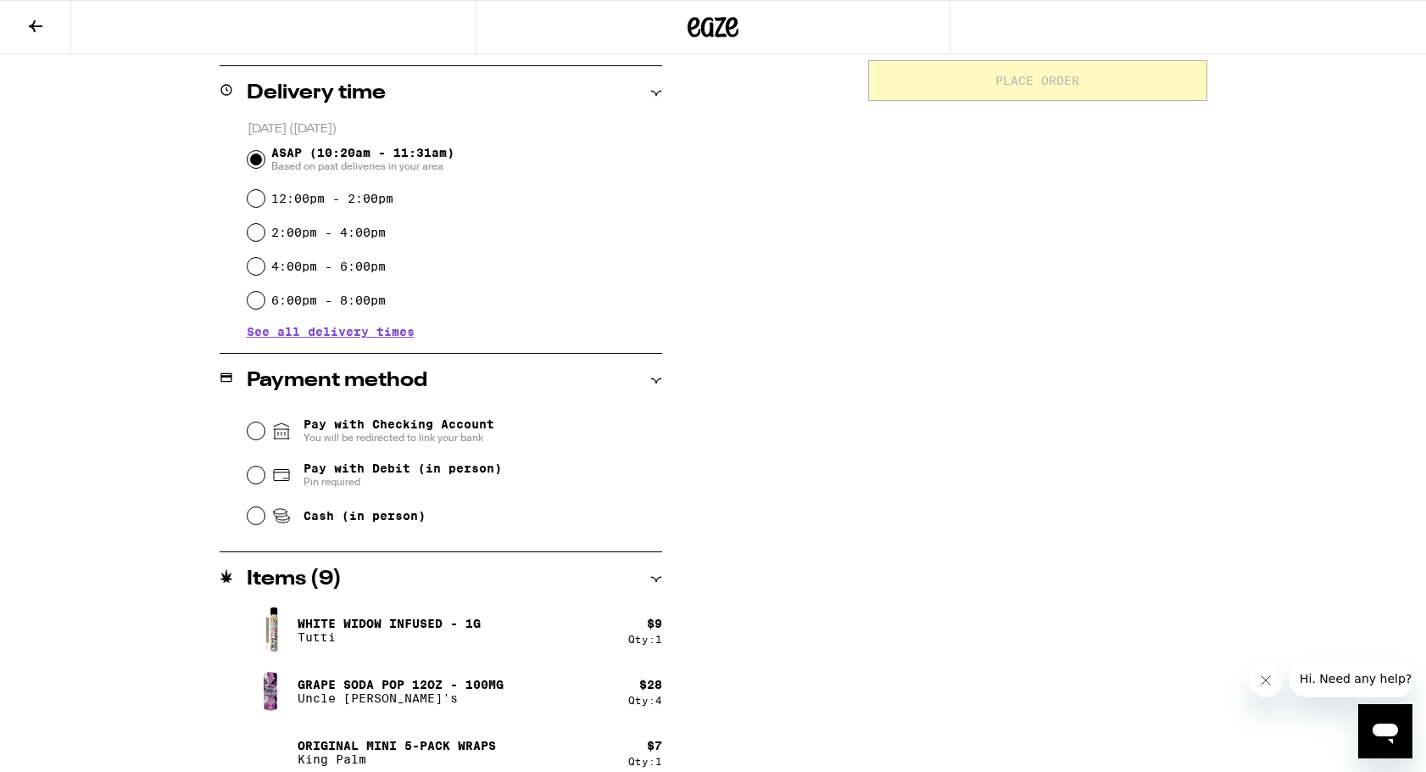
scroll to position [409, 0]
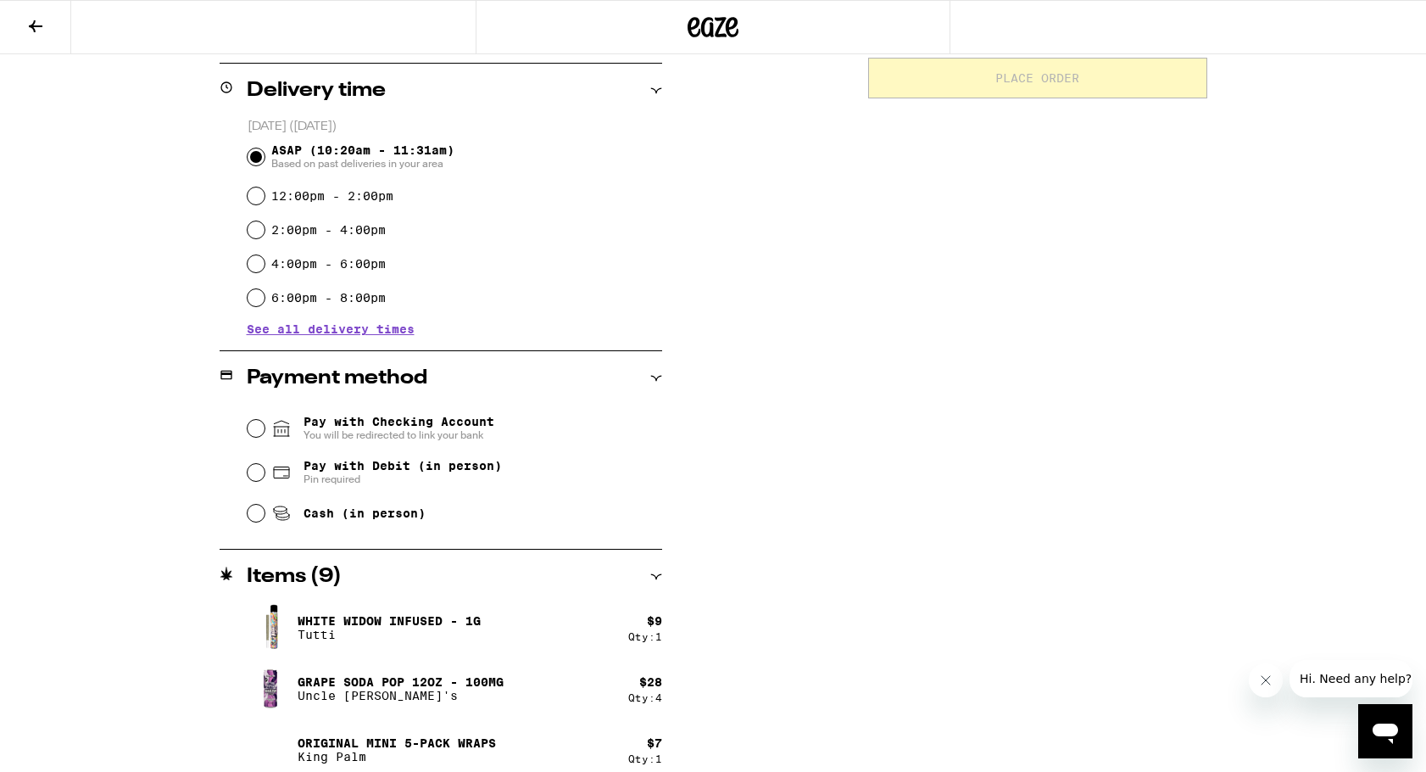
click at [256, 514] on input "Cash (in person)" at bounding box center [256, 513] width 17 height 17
radio input "true"
click at [93, 521] on div "**********" at bounding box center [713, 281] width 1426 height 1380
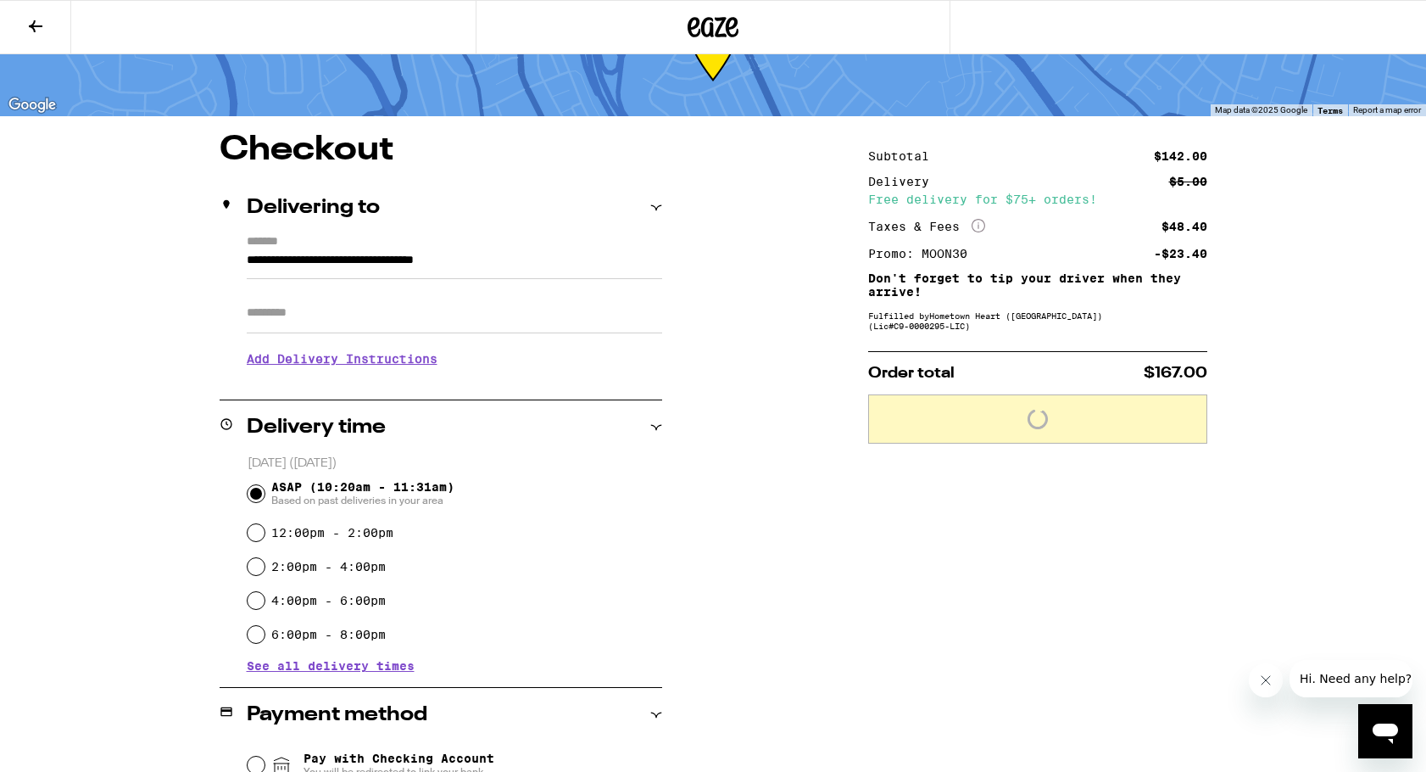
scroll to position [30, 0]
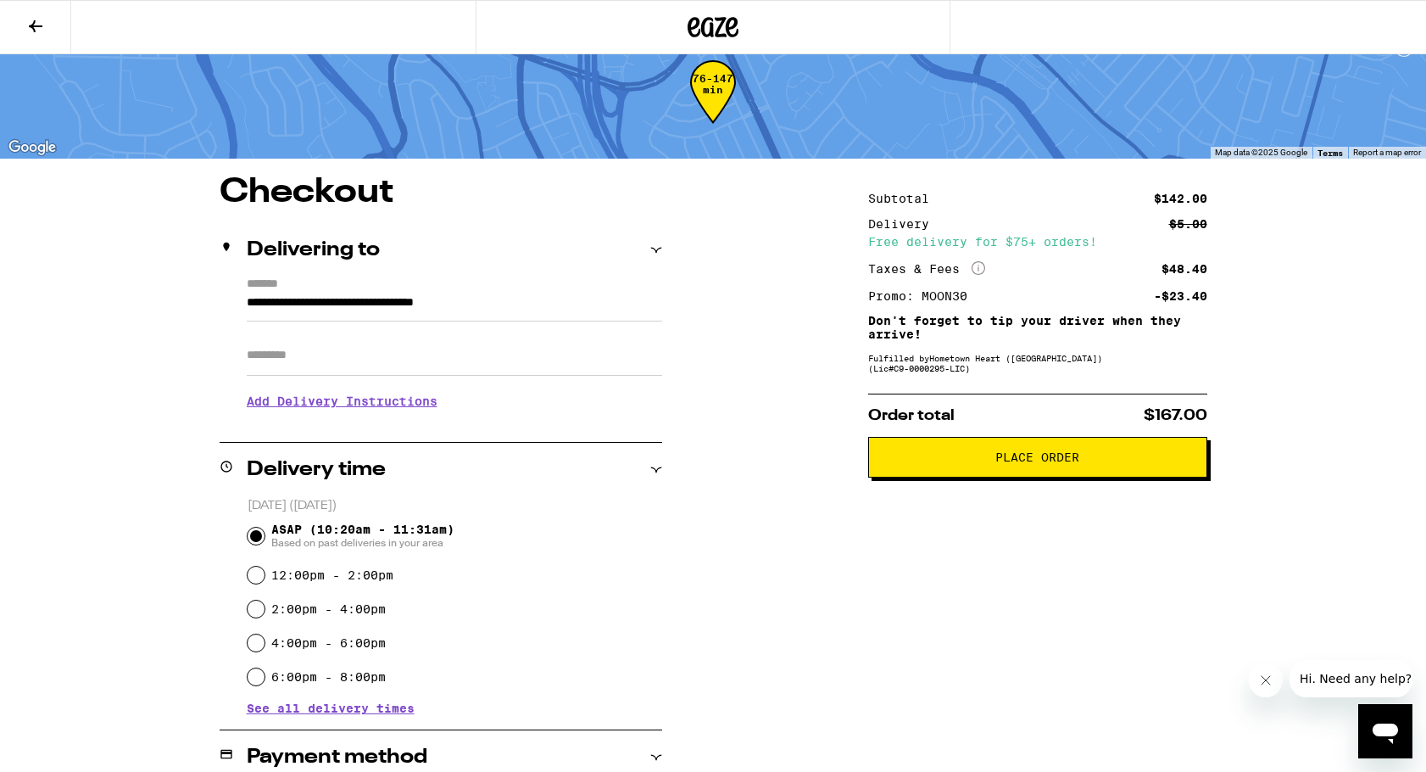
click at [38, 26] on icon at bounding box center [36, 26] width 14 height 12
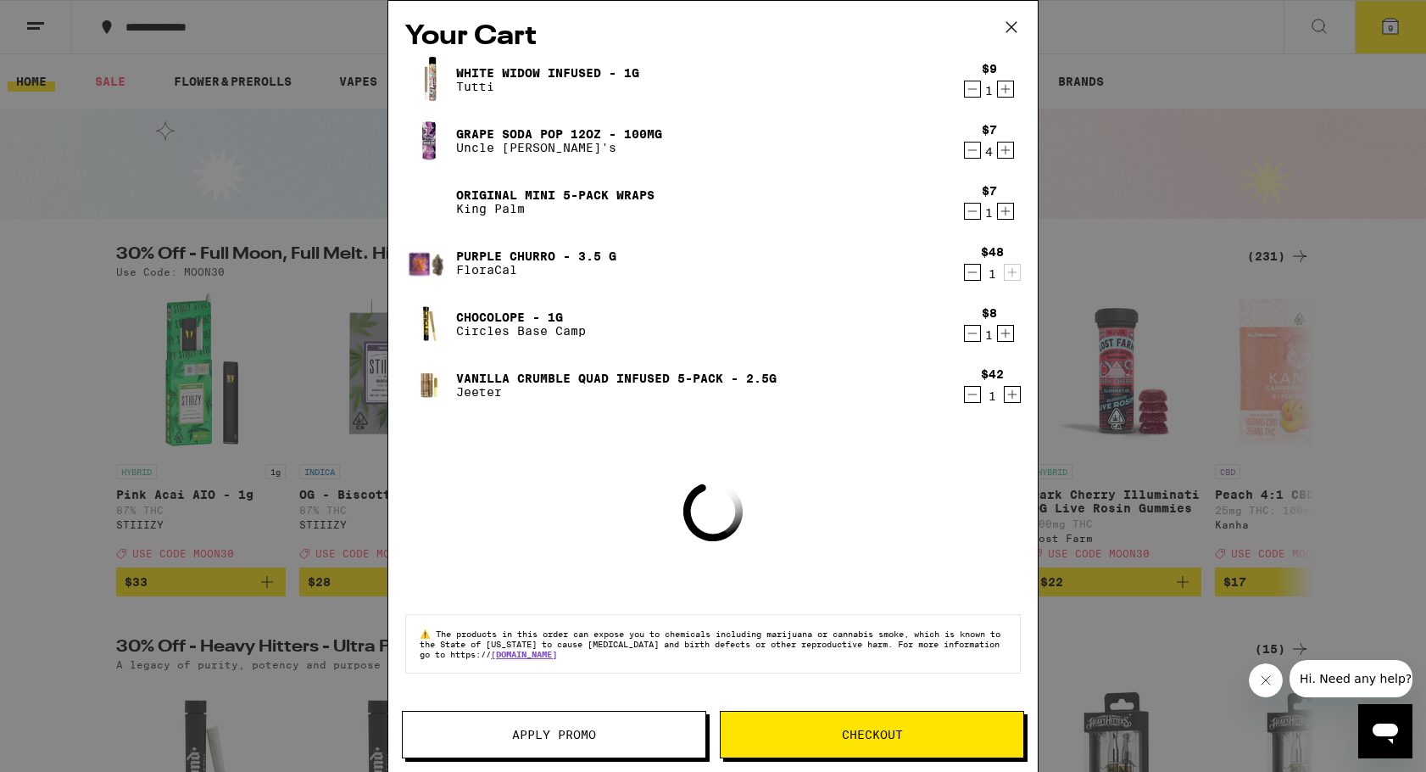
click at [1009, 30] on icon at bounding box center [1011, 27] width 10 height 10
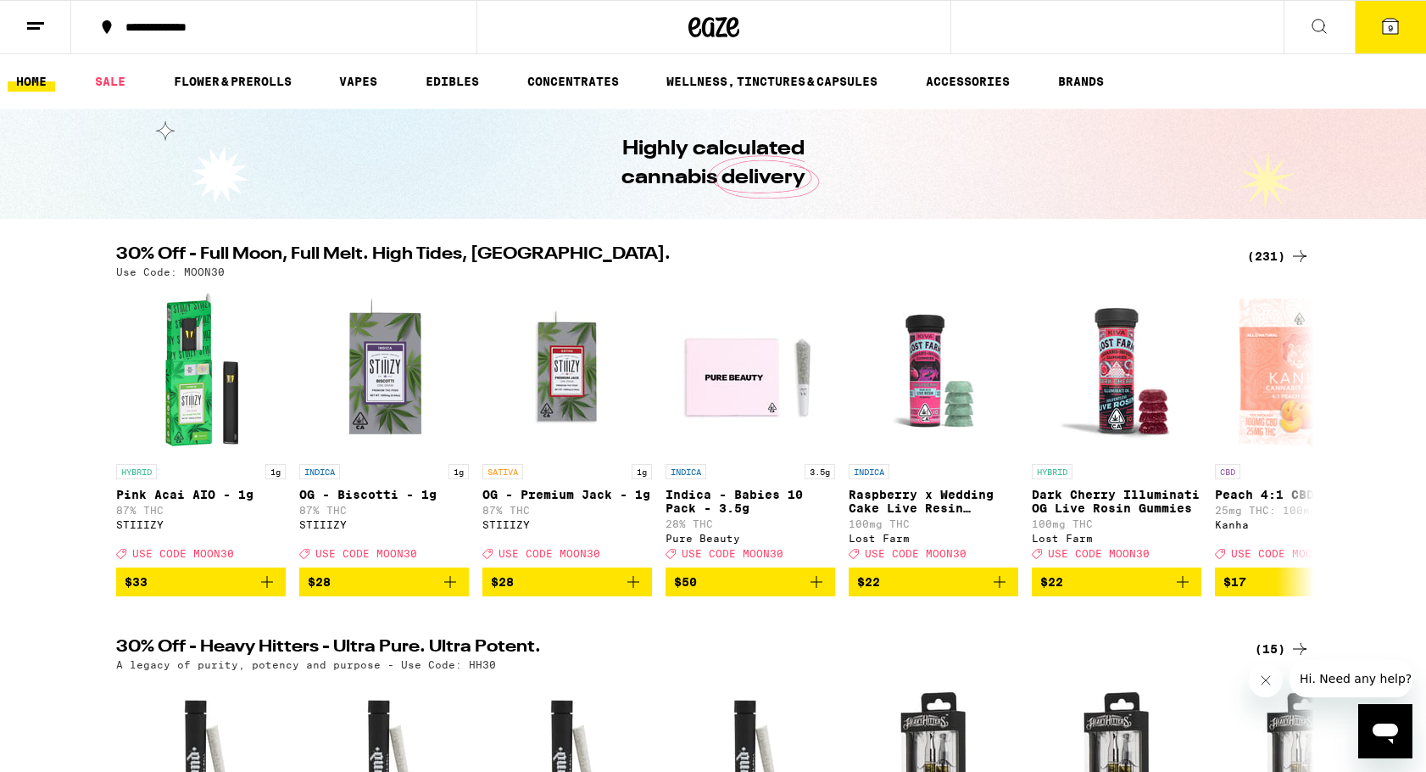
click at [1274, 251] on div "(231)" at bounding box center [1278, 256] width 63 height 20
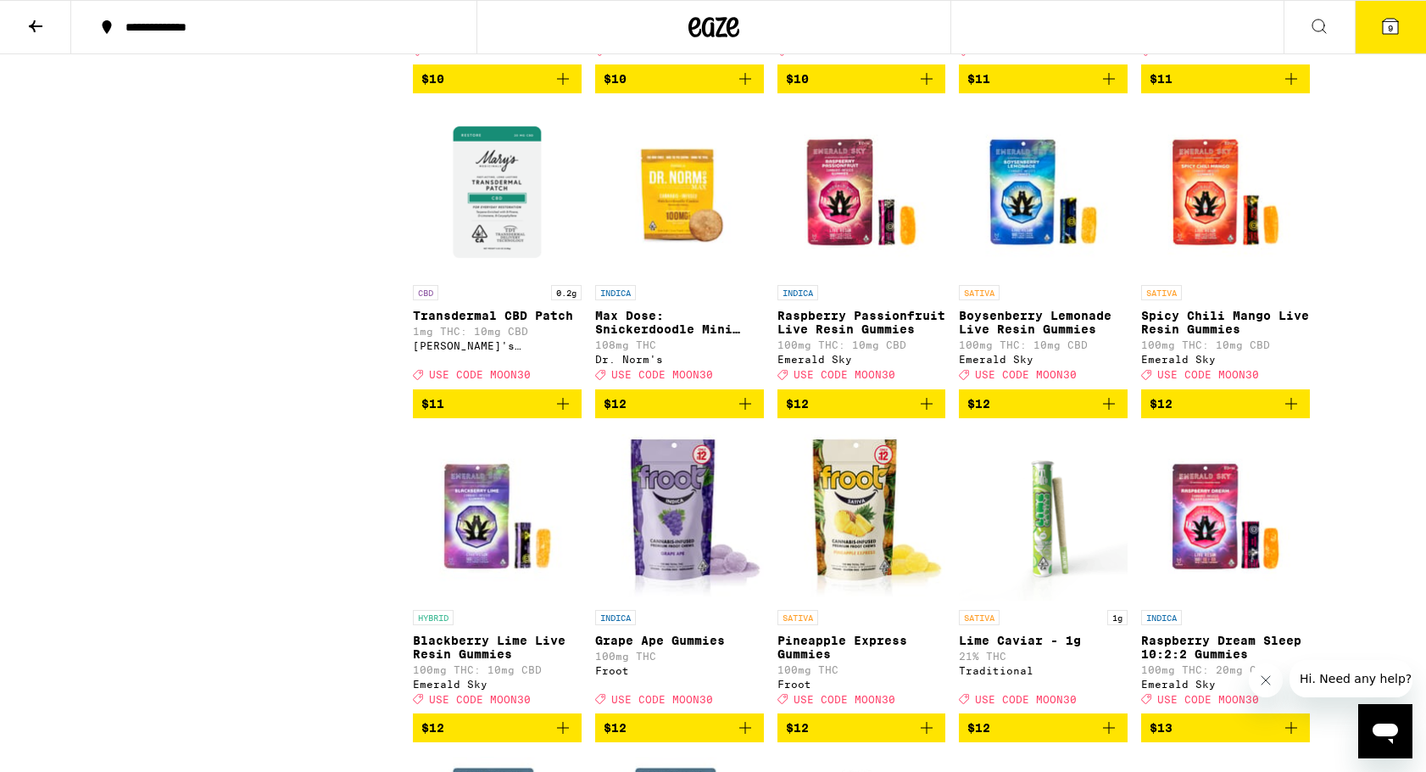
scroll to position [3029, 0]
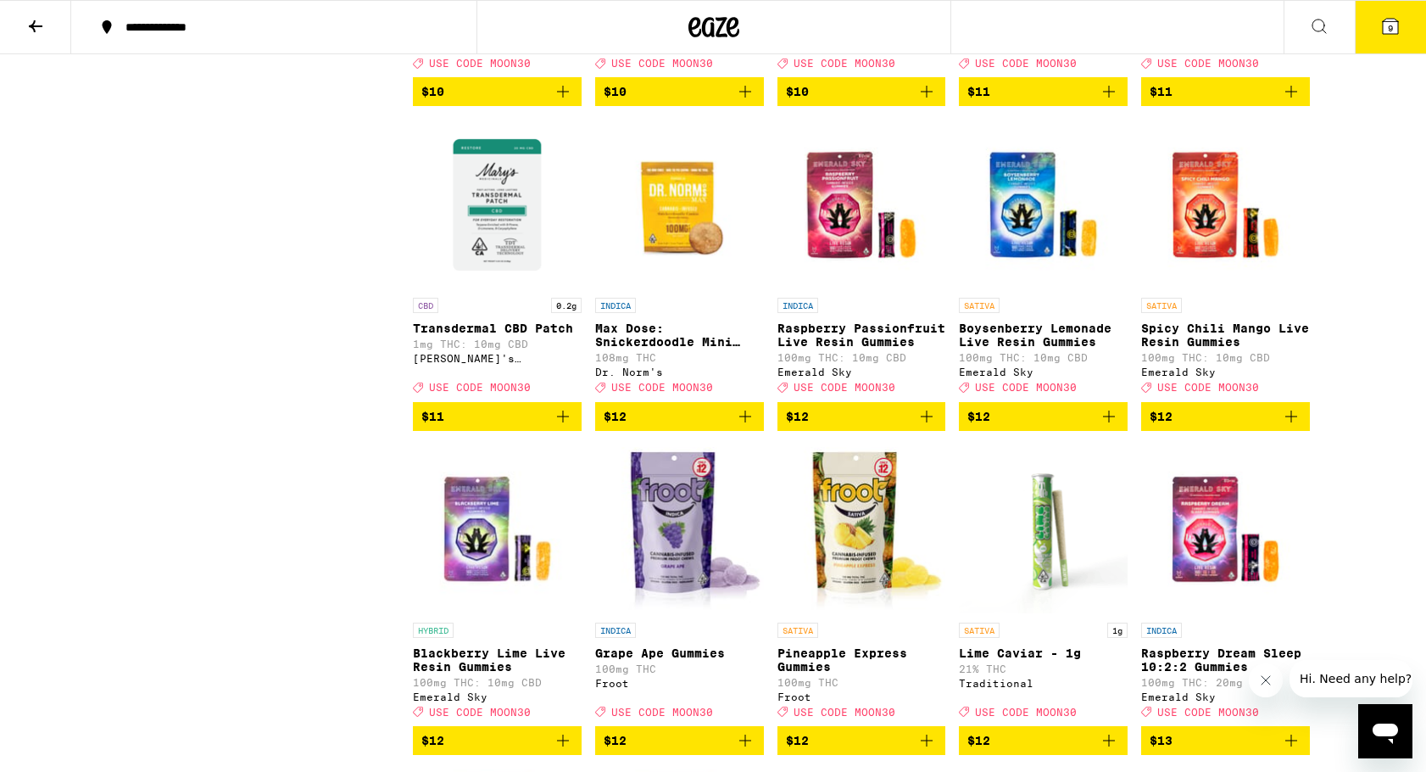
click at [745, 422] on icon "Add to bag" at bounding box center [745, 416] width 12 height 12
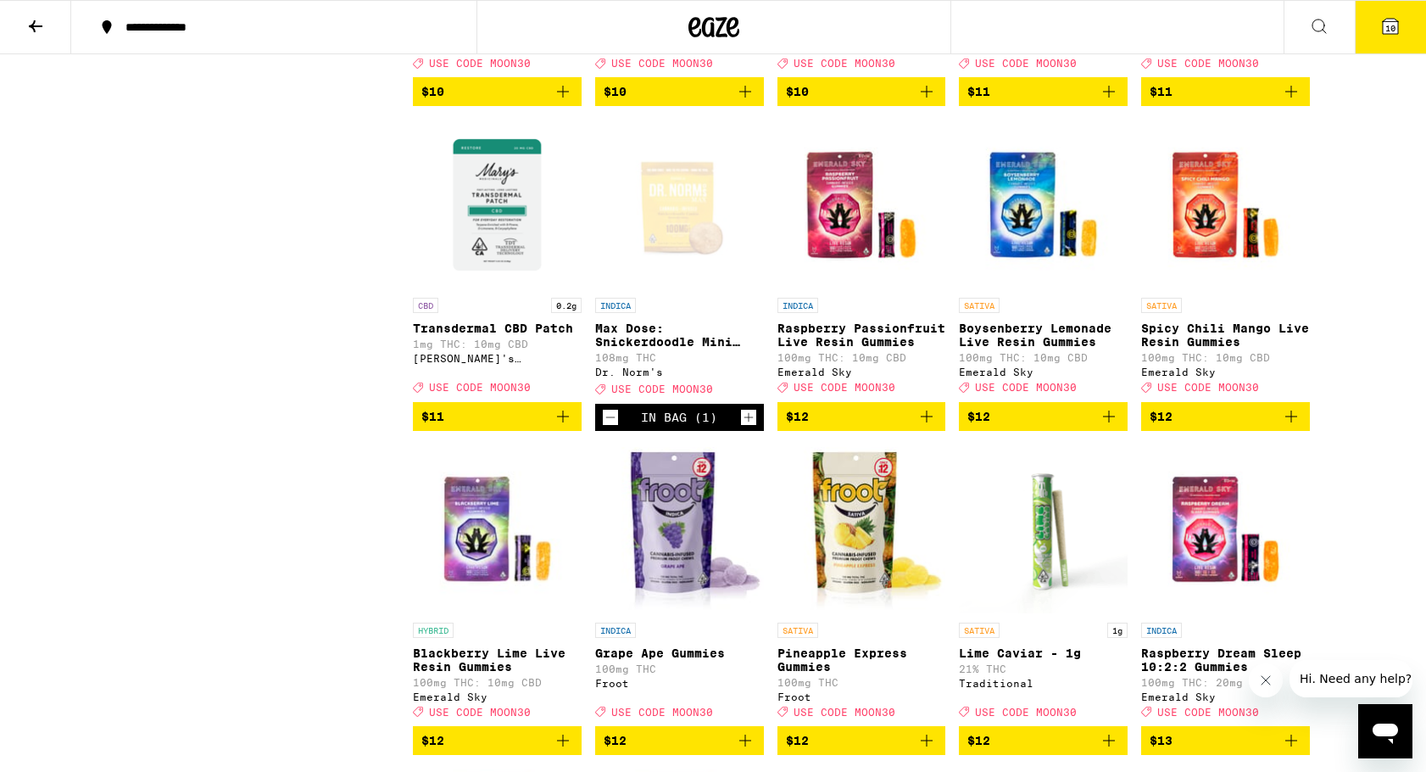
click at [1398, 34] on icon at bounding box center [1390, 26] width 15 height 15
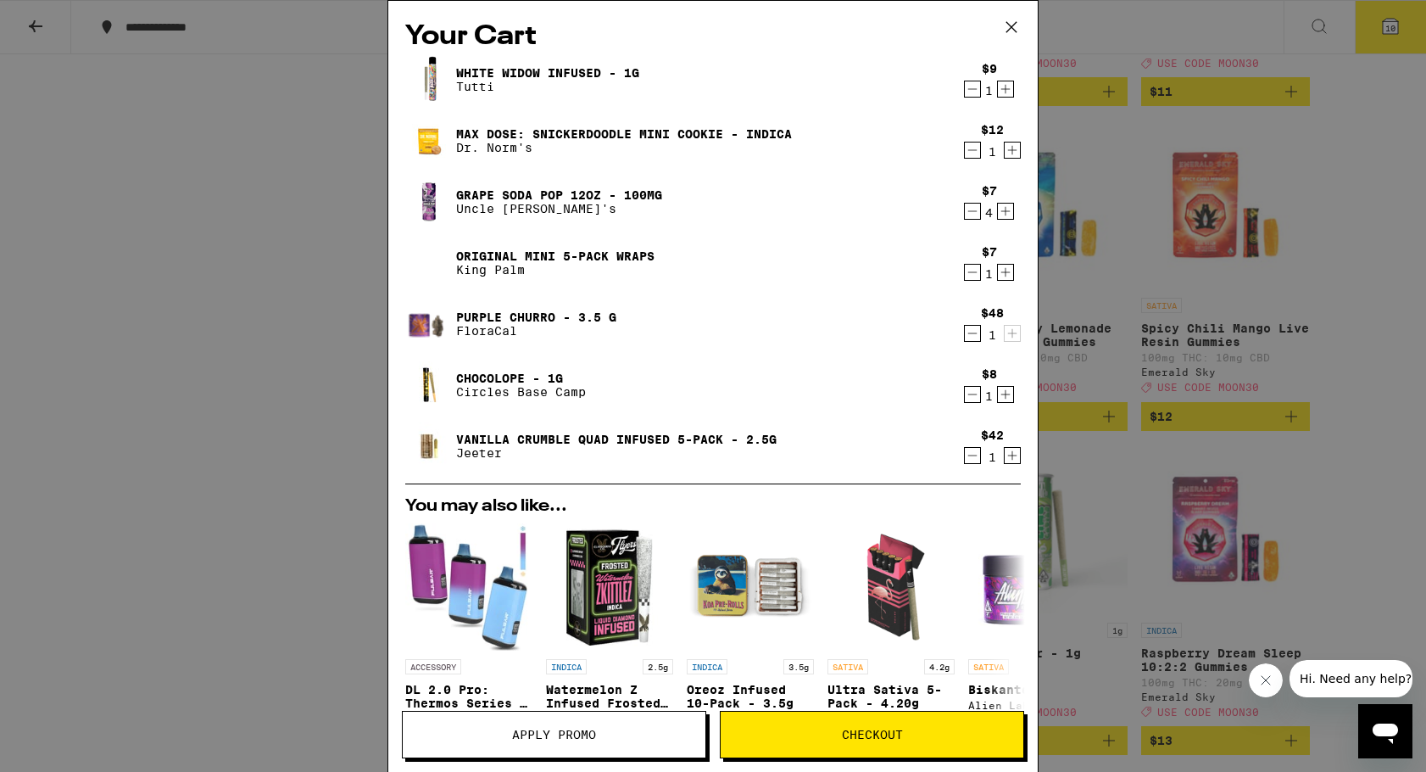
click at [559, 731] on span "Apply Promo" at bounding box center [554, 734] width 84 height 12
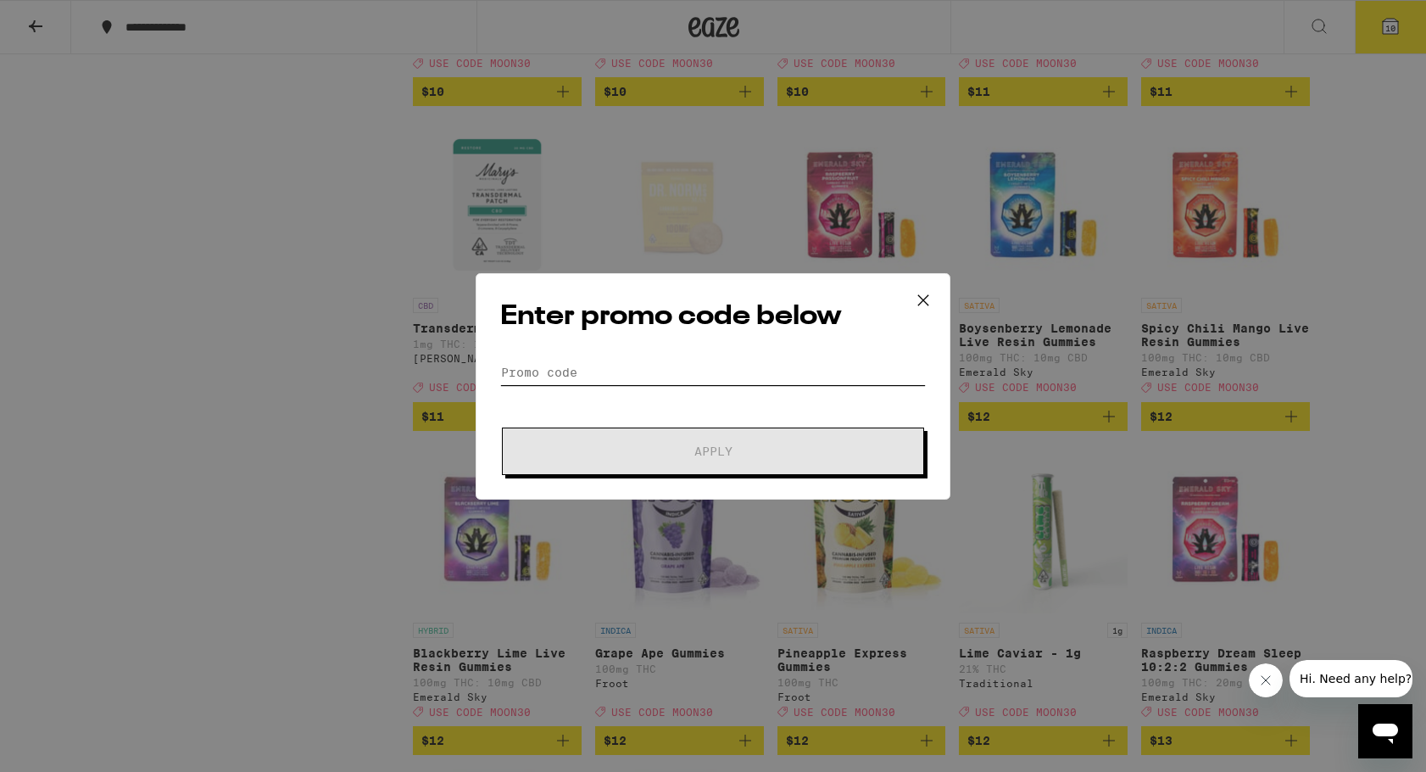
click at [662, 360] on input "Promo Code" at bounding box center [713, 372] width 426 height 25
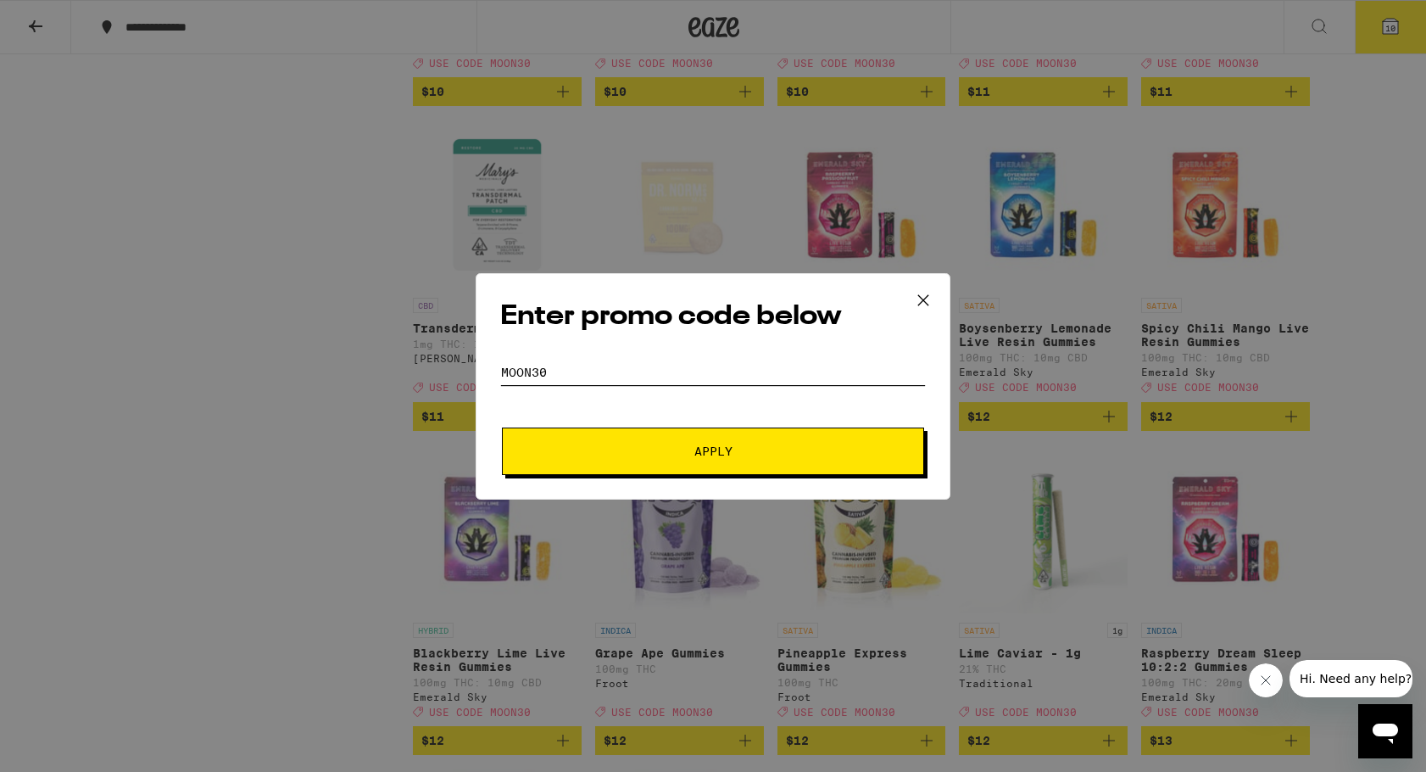
type input "moon30"
click at [645, 454] on span "Apply" at bounding box center [712, 451] width 305 height 12
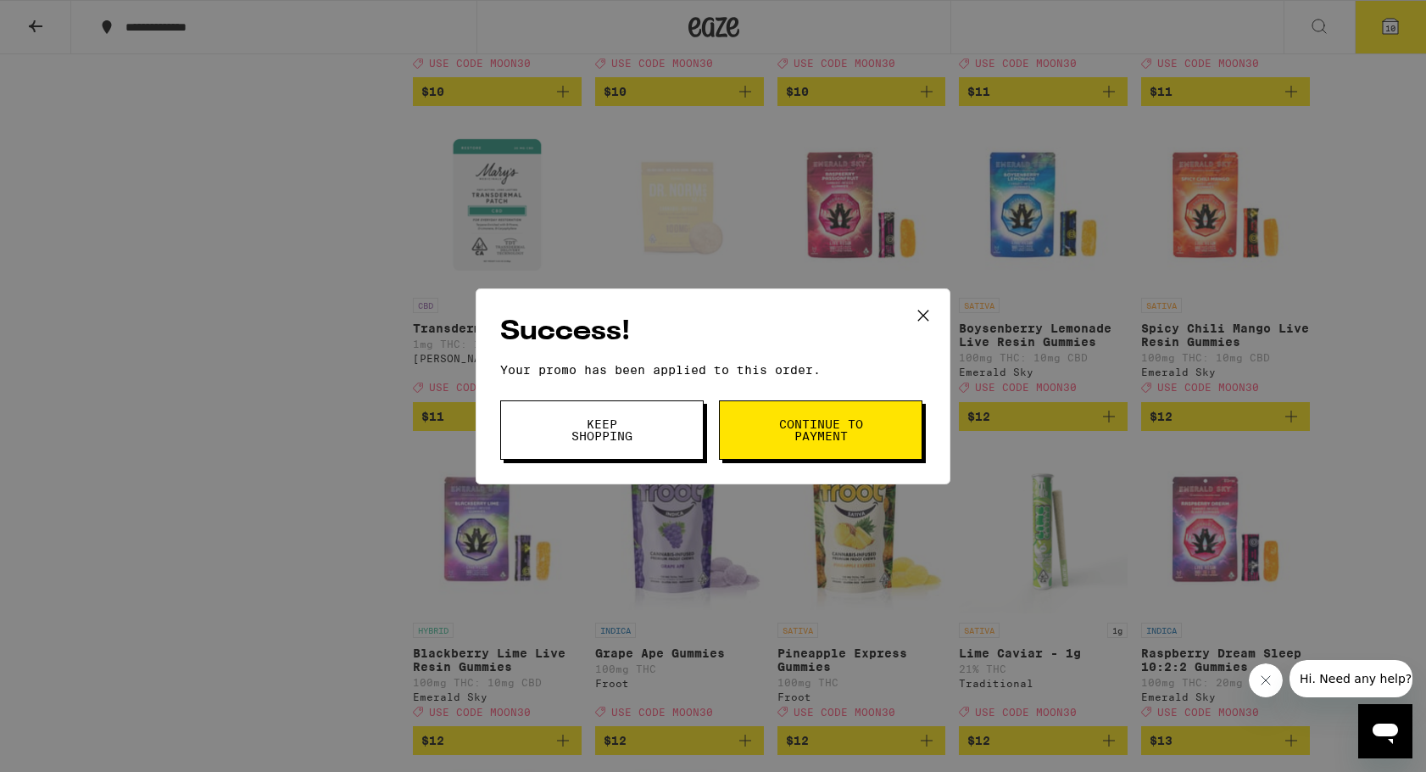
click at [768, 424] on button "Continue to payment" at bounding box center [820, 429] width 203 height 59
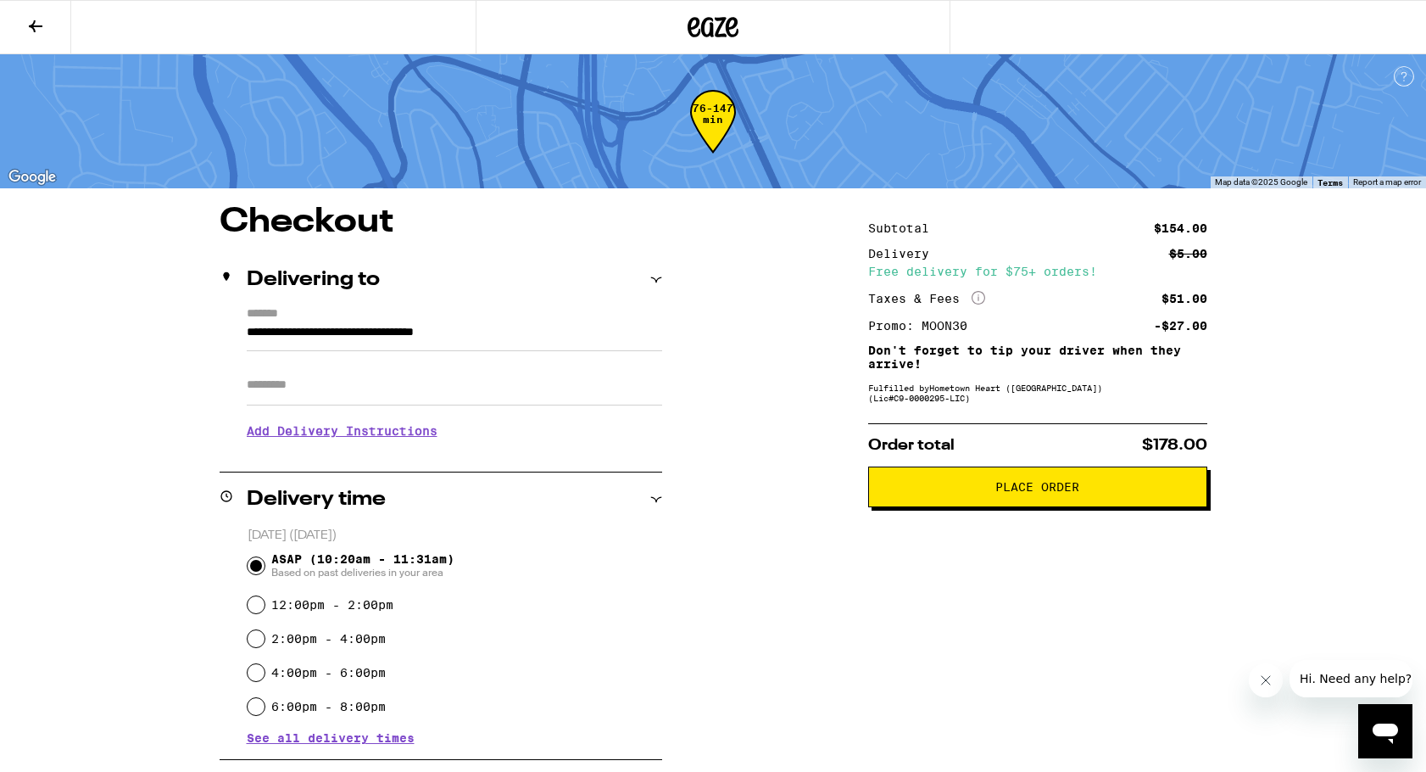
click at [55, 471] on div "**********" at bounding box center [713, 720] width 1426 height 1441
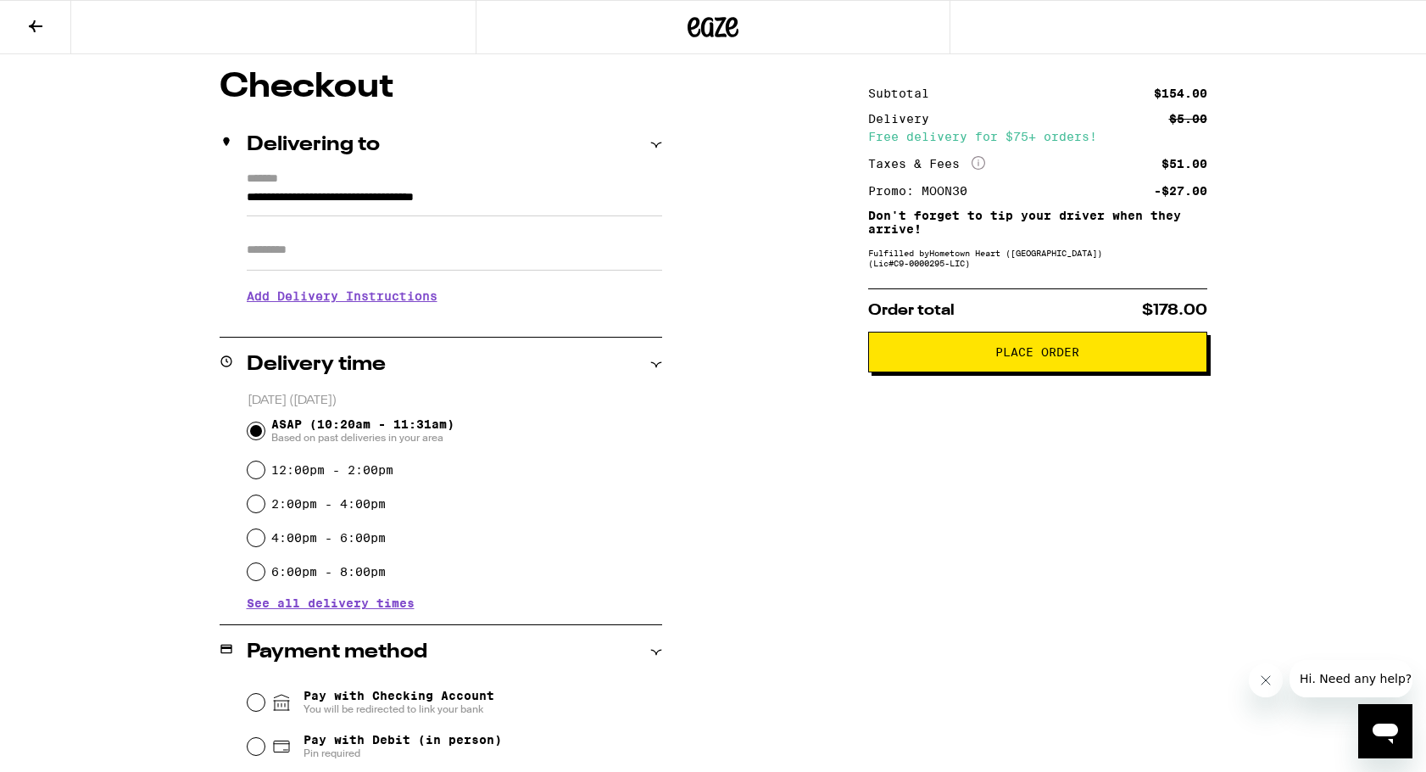
scroll to position [76, 0]
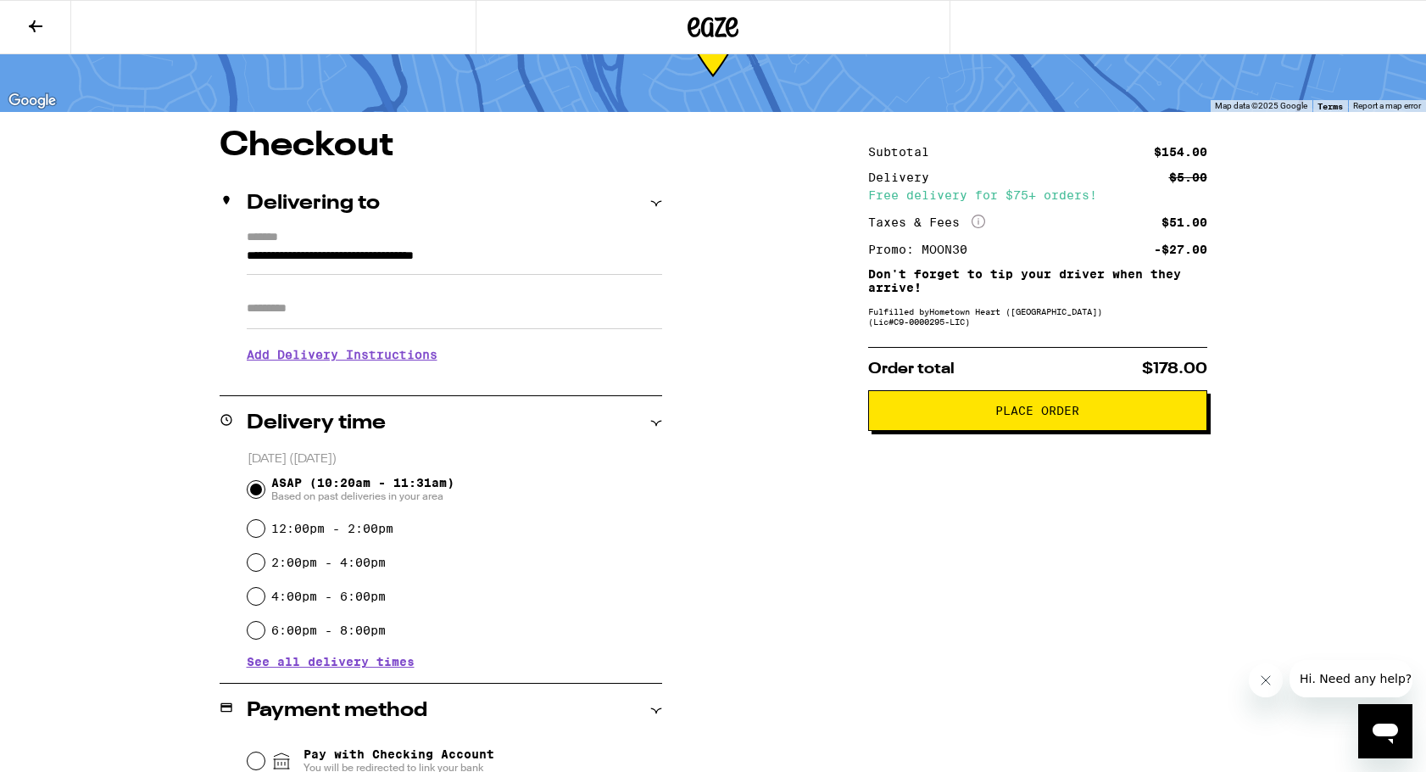
click at [1020, 426] on button "Place Order" at bounding box center [1037, 410] width 339 height 41
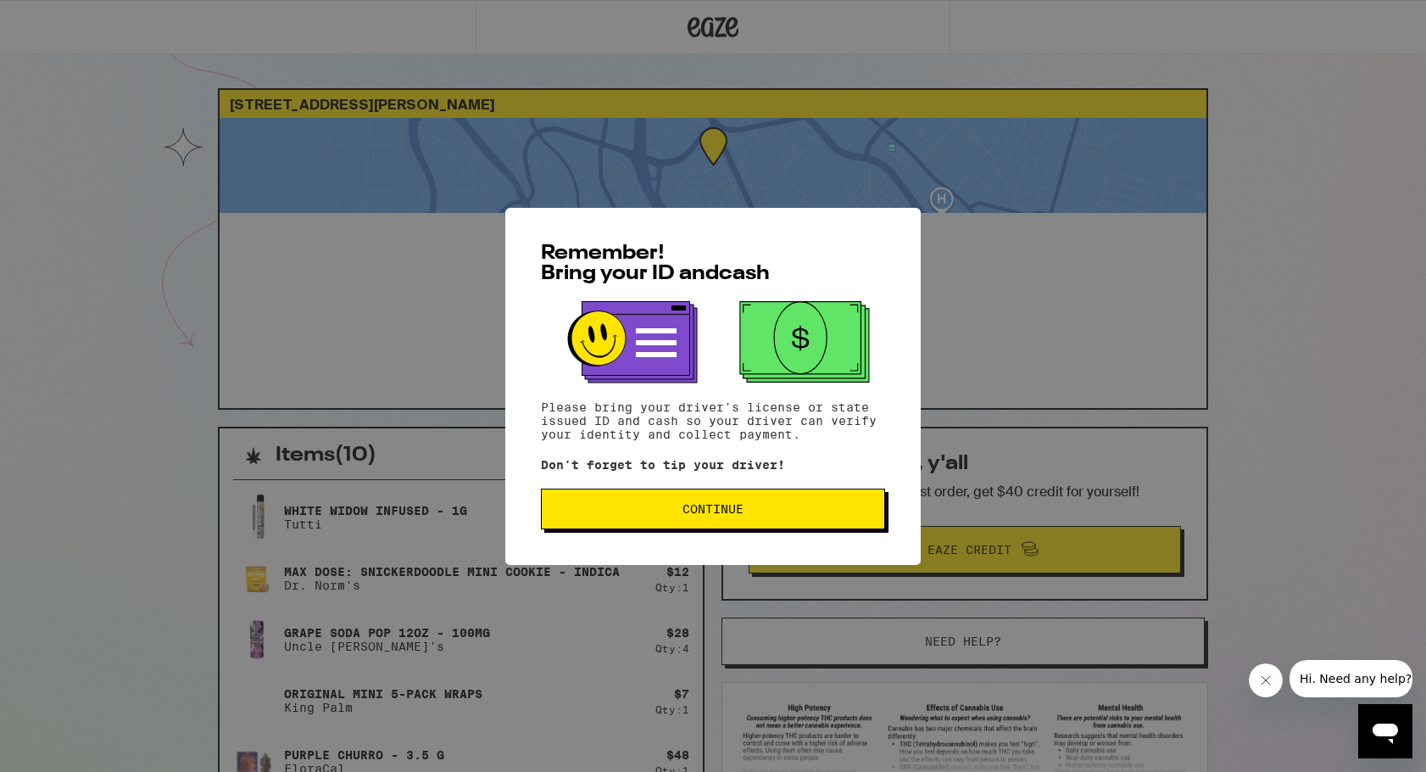
click at [666, 515] on span "Continue" at bounding box center [712, 509] width 315 height 12
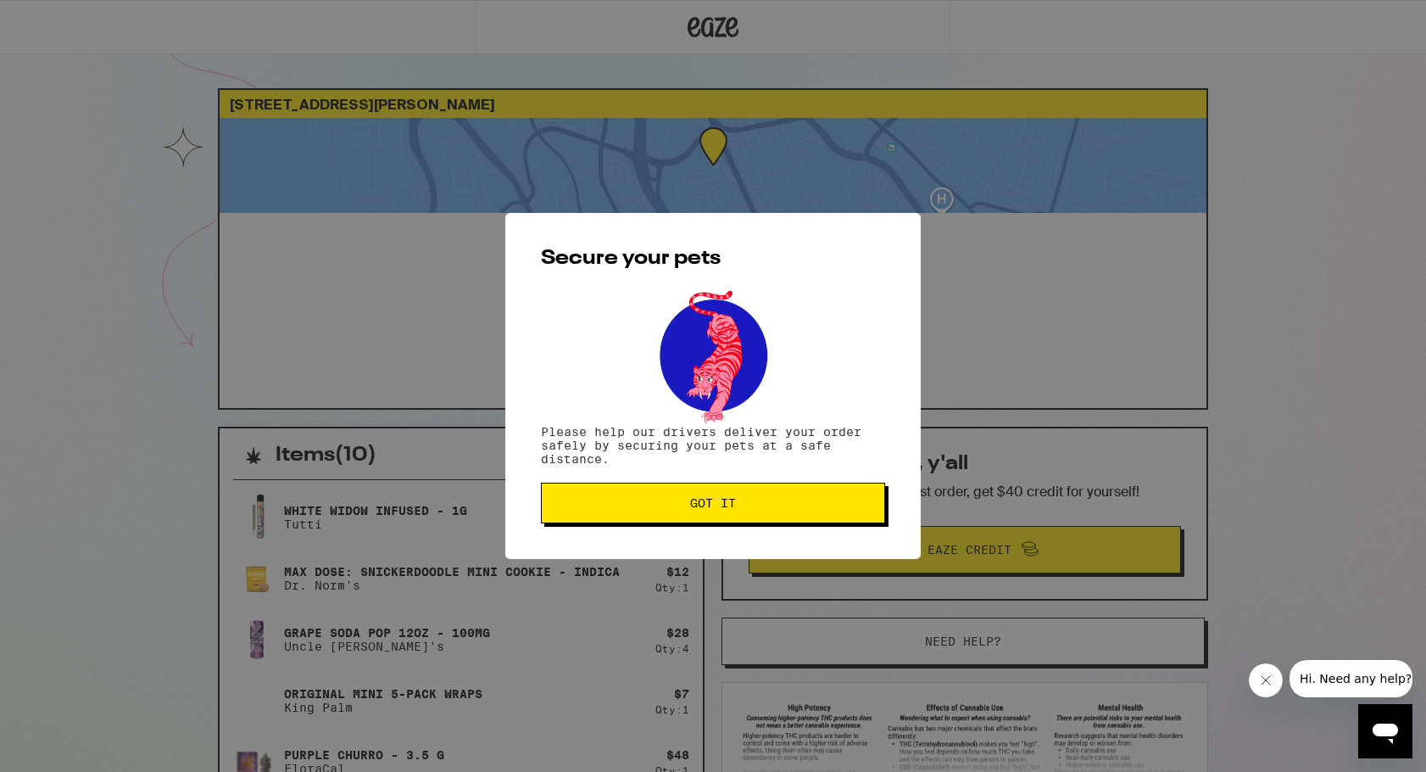
click at [729, 522] on button "Got it" at bounding box center [713, 502] width 344 height 41
